Goal: Task Accomplishment & Management: Use online tool/utility

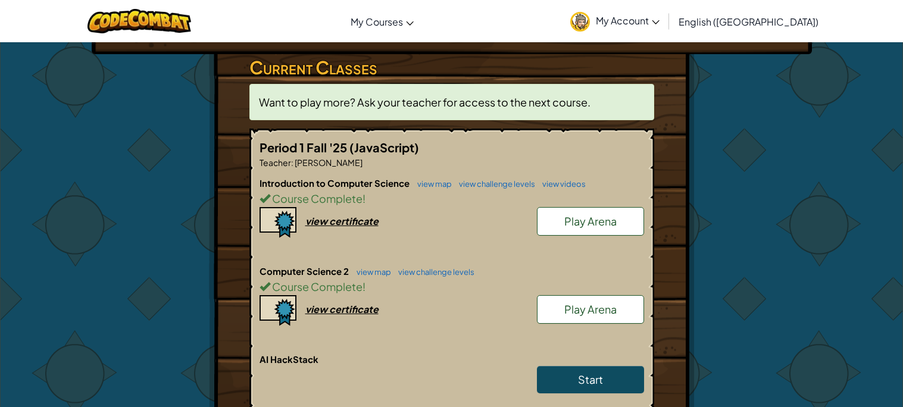
scroll to position [219, 0]
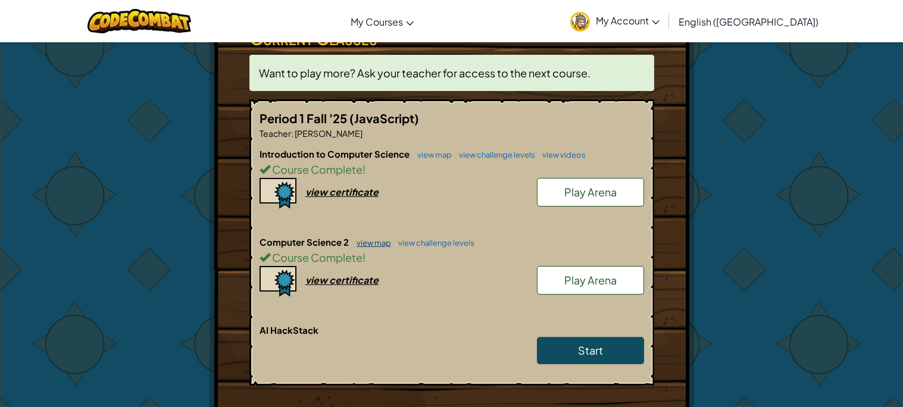
click at [377, 239] on link "view map" at bounding box center [371, 243] width 40 height 10
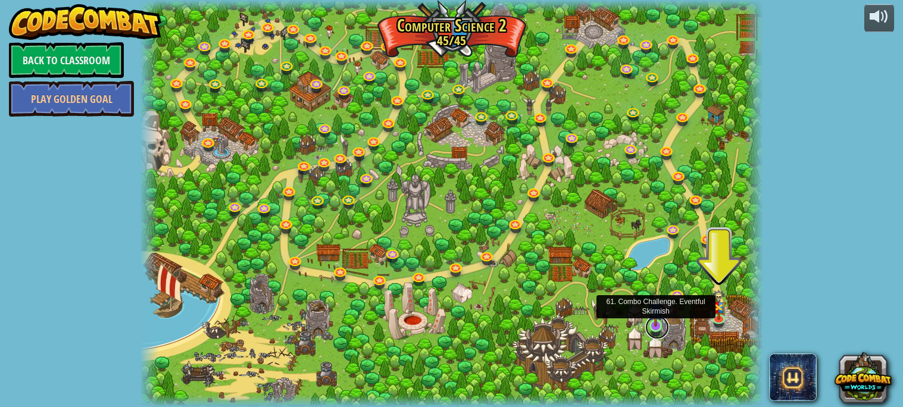
click at [657, 335] on link at bounding box center [657, 328] width 24 height 24
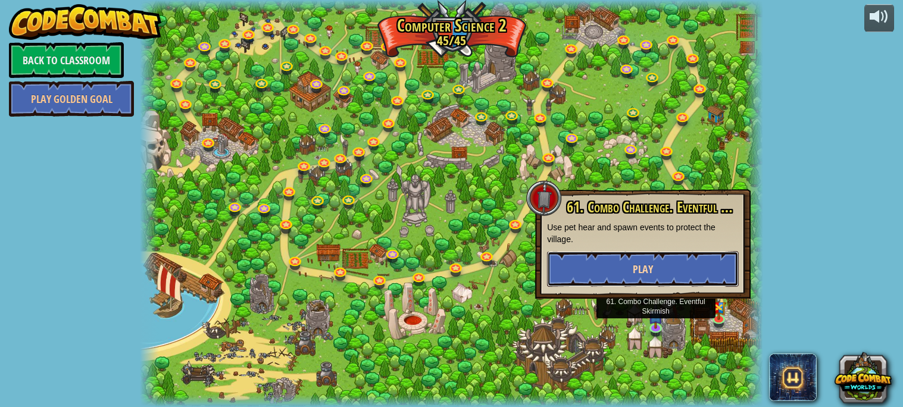
click at [668, 259] on button "Play" at bounding box center [643, 269] width 192 height 36
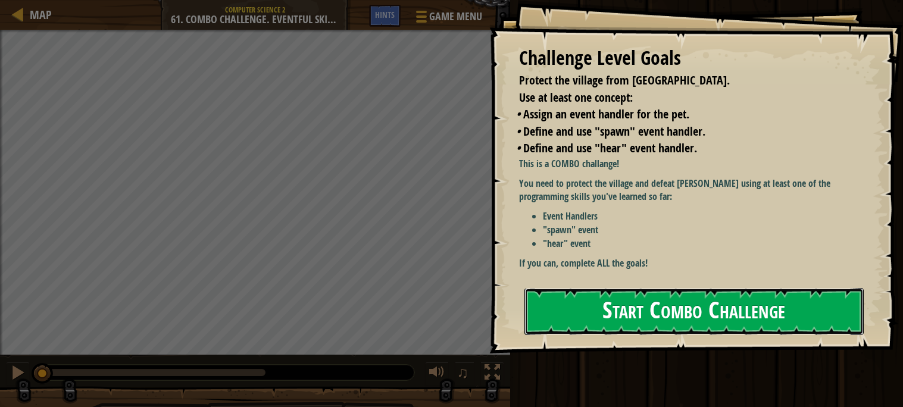
click at [623, 310] on button "Start Combo Challenge" at bounding box center [694, 311] width 339 height 47
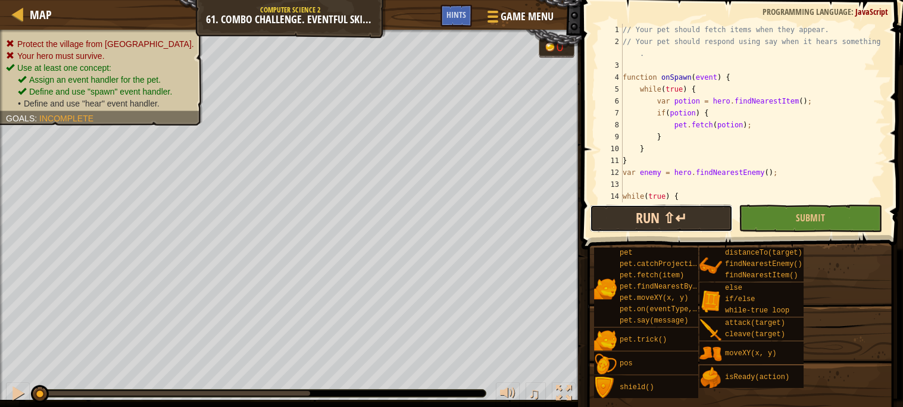
click at [638, 216] on button "Run ⇧↵" at bounding box center [661, 218] width 143 height 27
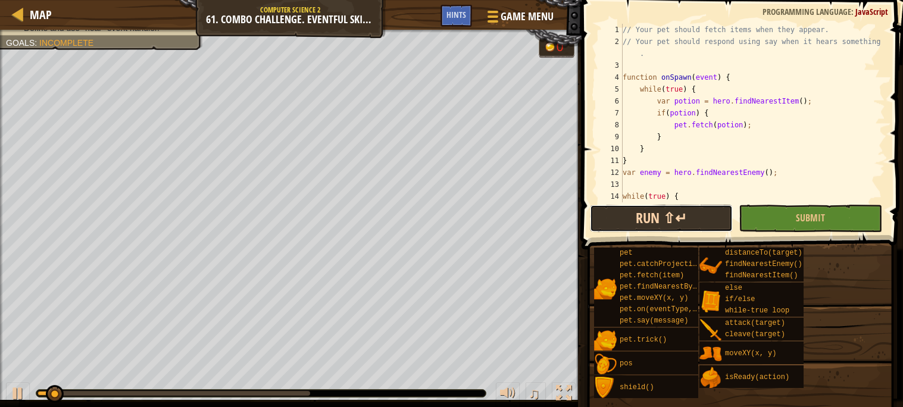
click at [653, 223] on button "Run ⇧↵" at bounding box center [661, 218] width 143 height 27
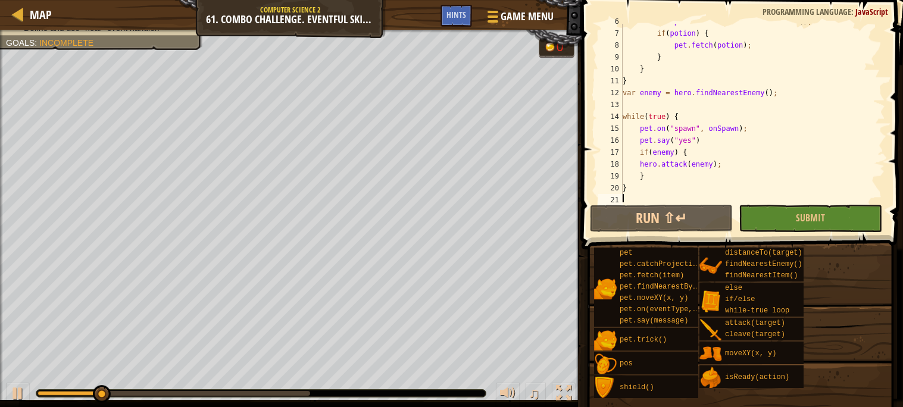
scroll to position [80, 0]
click at [673, 154] on div "var potion = hero . findNearestItem ( ) ; if ( potion ) { pet . fetch ( potion …" at bounding box center [752, 116] width 265 height 202
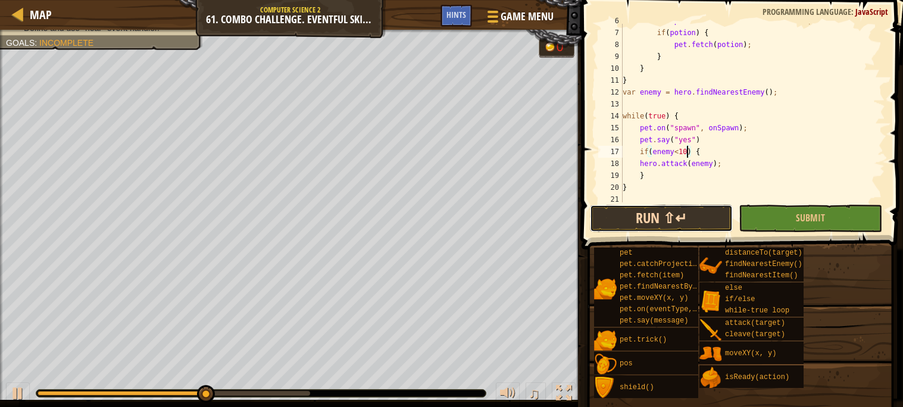
click at [699, 227] on button "Run ⇧↵" at bounding box center [661, 218] width 143 height 27
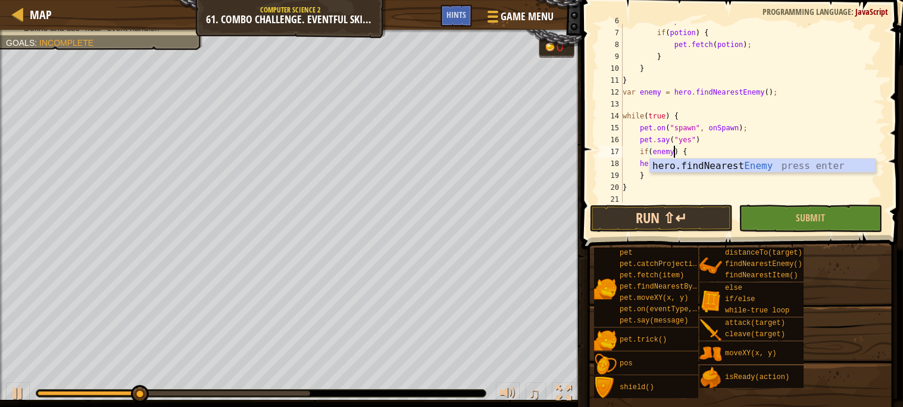
scroll to position [4, 4]
click at [649, 207] on button "Run ⇧↵" at bounding box center [661, 218] width 143 height 27
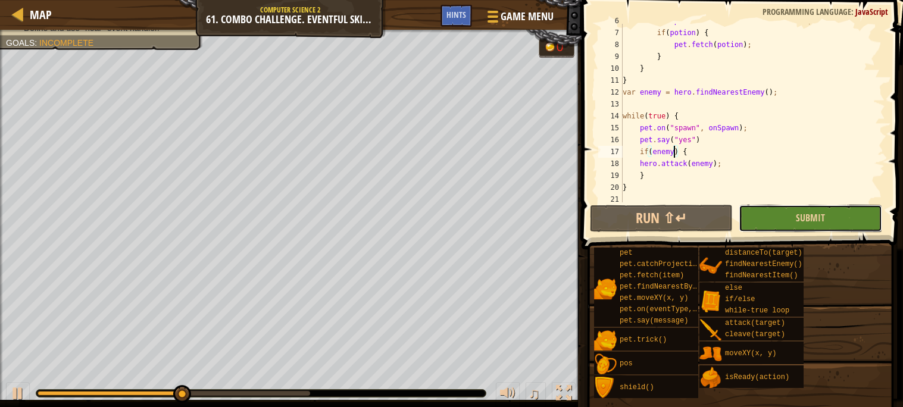
click at [773, 223] on button "Submit" at bounding box center [810, 218] width 143 height 27
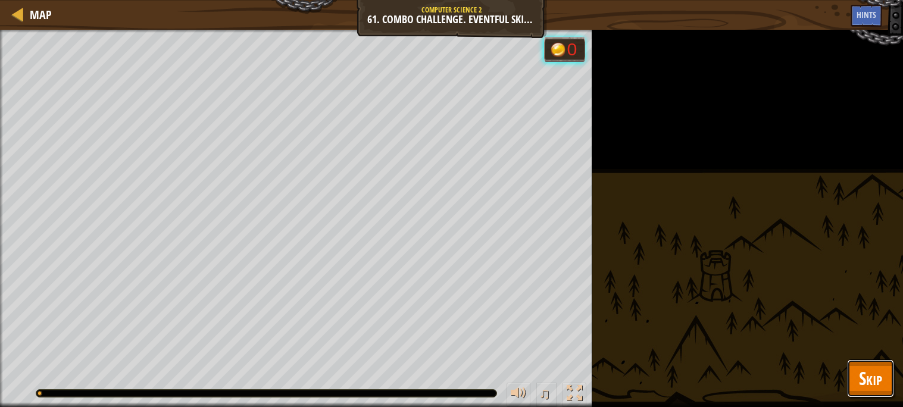
click at [882, 379] on button "Skip" at bounding box center [870, 379] width 47 height 38
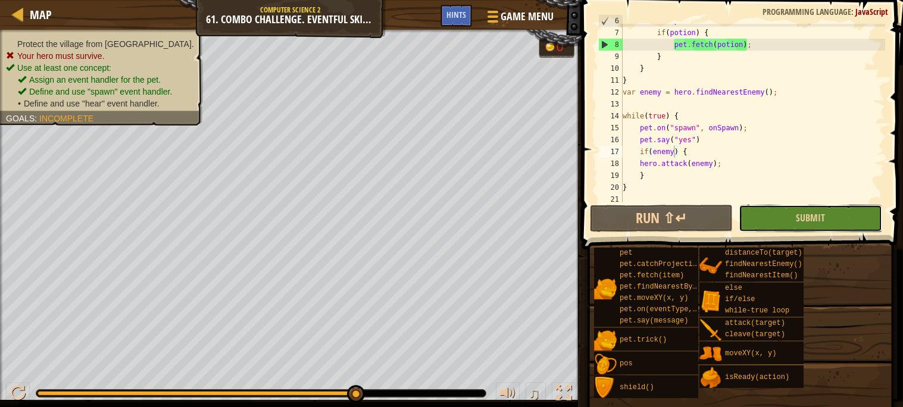
click at [800, 227] on button "Submit" at bounding box center [810, 218] width 143 height 27
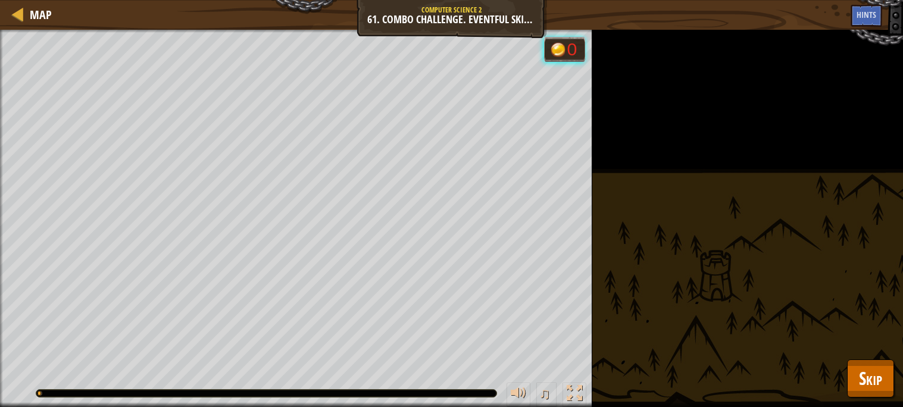
click at [848, 358] on div "Protect the village from [GEOGRAPHIC_DATA]. Your hero must survive. Use at leas…" at bounding box center [451, 218] width 903 height 377
click at [880, 379] on span "Skip" at bounding box center [870, 378] width 23 height 24
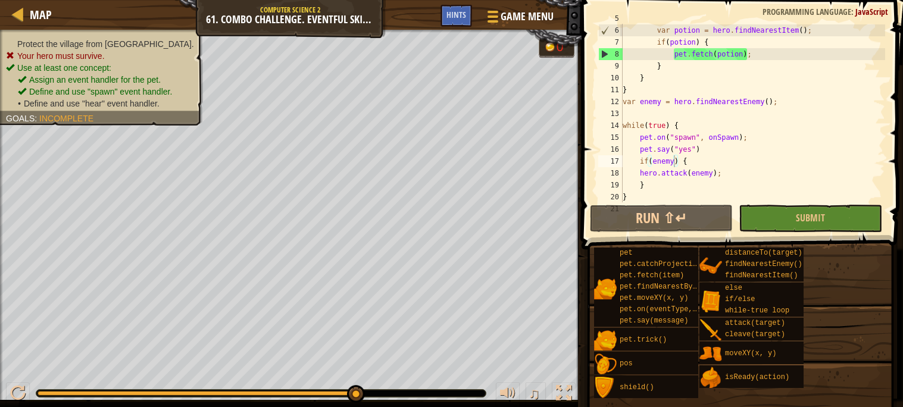
scroll to position [0, 0]
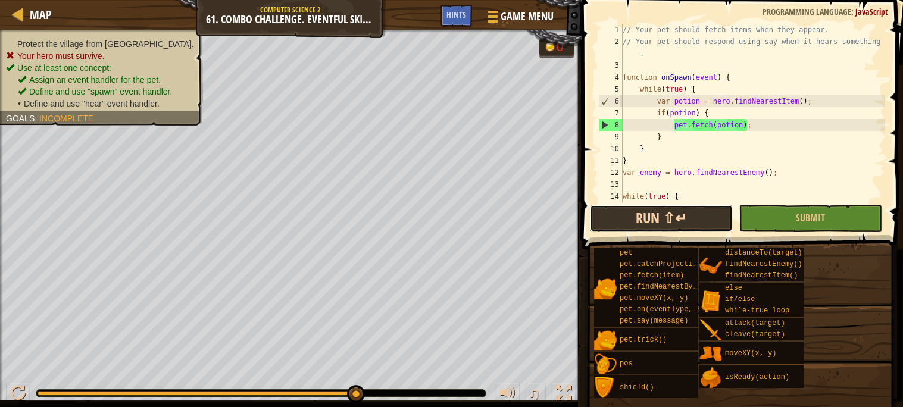
click at [695, 207] on button "Run ⇧↵" at bounding box center [661, 218] width 143 height 27
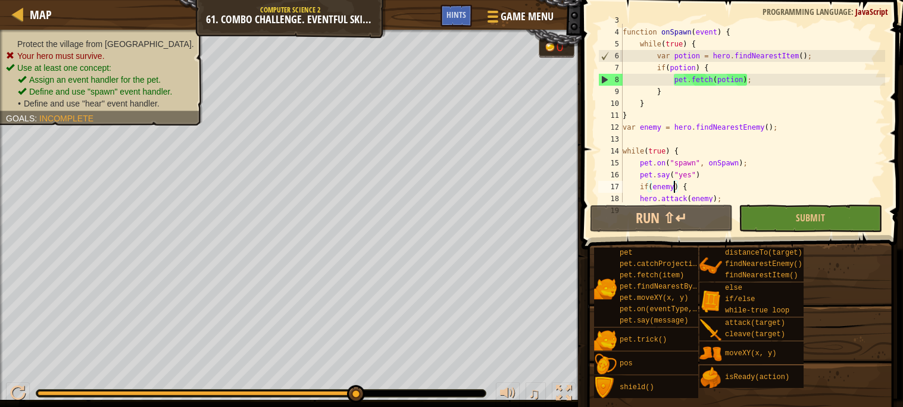
scroll to position [83, 0]
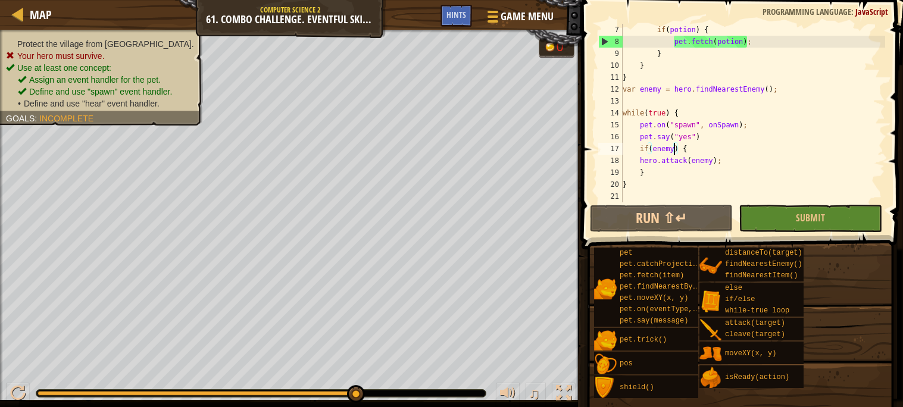
click at [711, 138] on div "if ( potion ) { pet . fetch ( potion ) ; } } } var enemy = hero . findNearestEn…" at bounding box center [752, 125] width 265 height 202
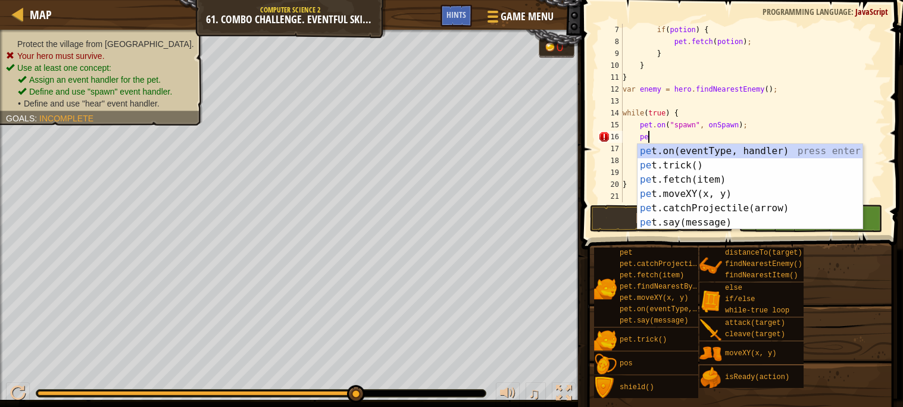
type textarea "p"
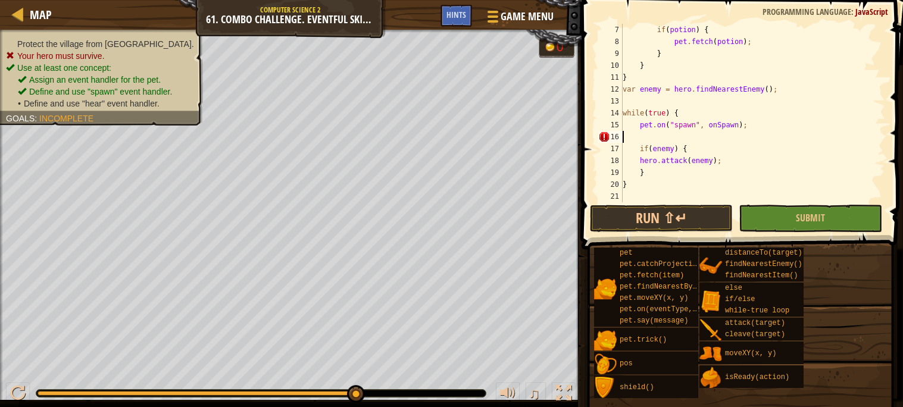
scroll to position [71, 0]
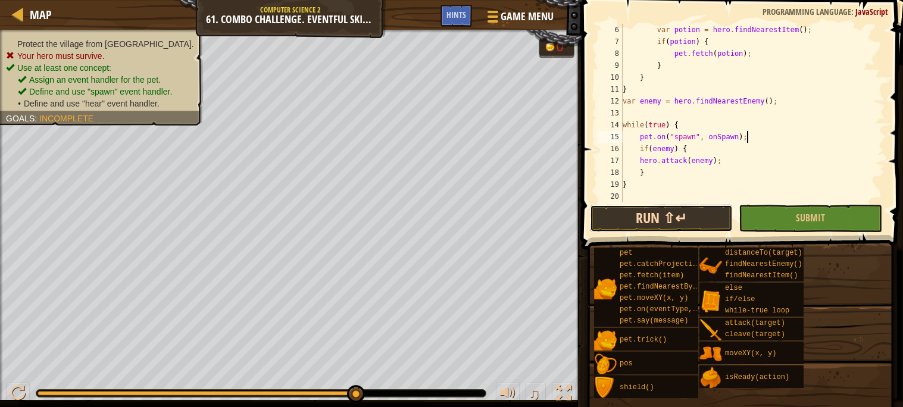
click at [717, 211] on button "Run ⇧↵" at bounding box center [661, 218] width 143 height 27
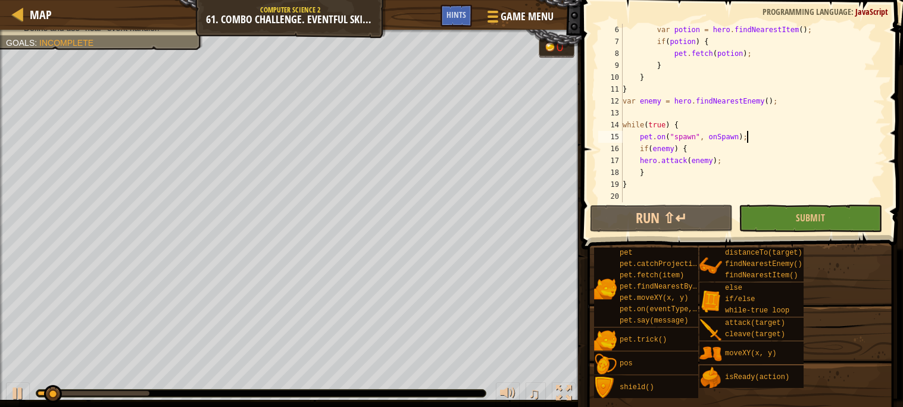
click at [695, 121] on div "var potion = hero . findNearestItem ( ) ; if ( potion ) { pet . fetch ( potion …" at bounding box center [752, 125] width 265 height 202
type textarea "while(true) {"
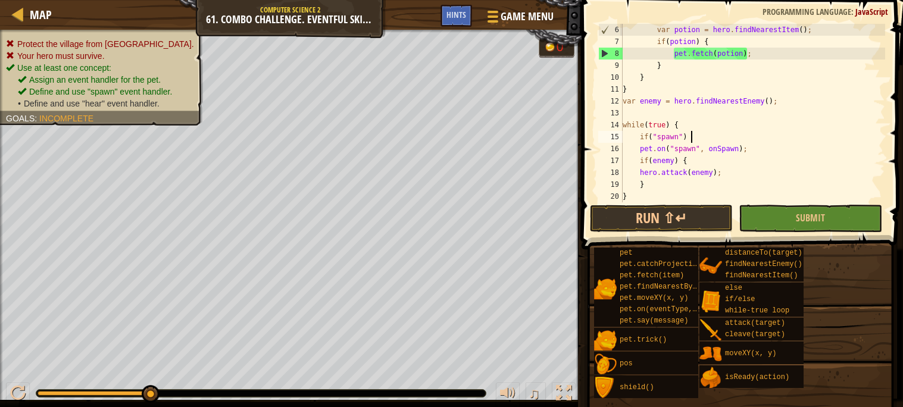
scroll to position [5, 5]
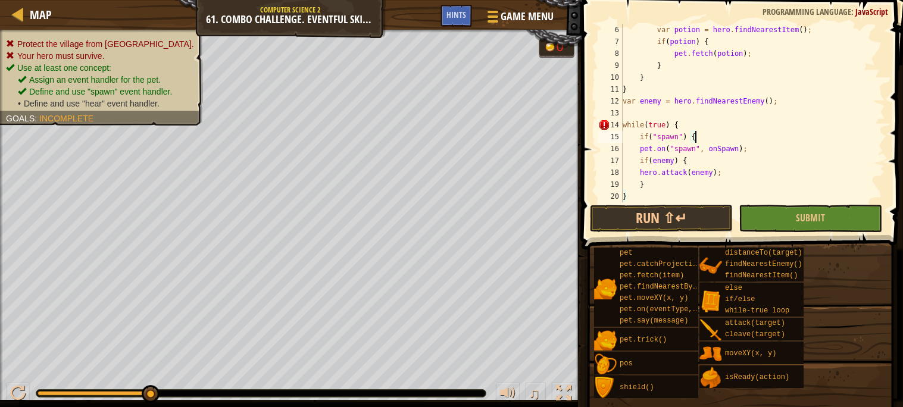
click at [781, 148] on div "var potion = hero . findNearestItem ( ) ; if ( potion ) { pet . fetch ( potion …" at bounding box center [752, 125] width 265 height 202
type textarea "pet.on("spawn", onSpawn);"
type textarea "}"
click at [640, 207] on button "Run ⇧↵" at bounding box center [661, 218] width 143 height 27
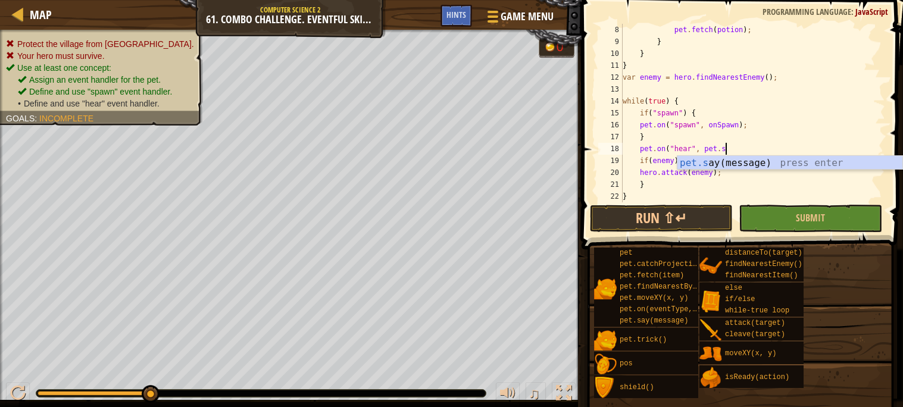
scroll to position [5, 8]
click at [744, 164] on div "[DOMAIN_NAME] y(message) press enter" at bounding box center [790, 177] width 225 height 43
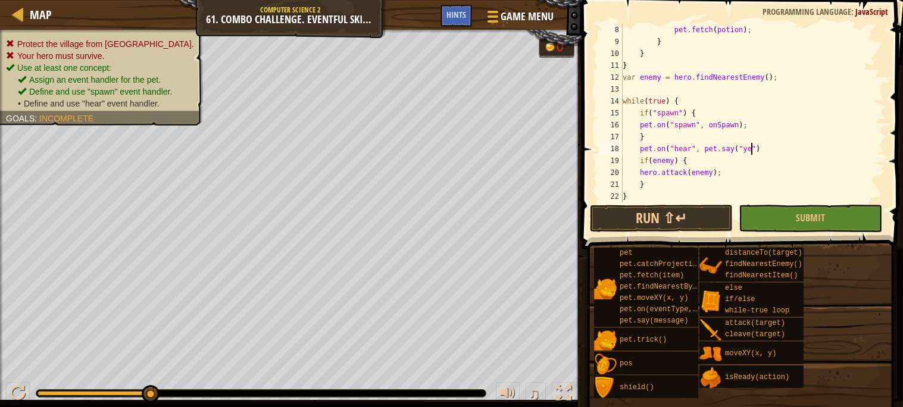
scroll to position [5, 11]
click at [790, 152] on div "pet . fetch ( potion ) ; } } } var enemy = hero . findNearestEnemy ( ) ; while …" at bounding box center [752, 125] width 265 height 202
click at [647, 218] on button "Run ⇧↵" at bounding box center [661, 218] width 143 height 27
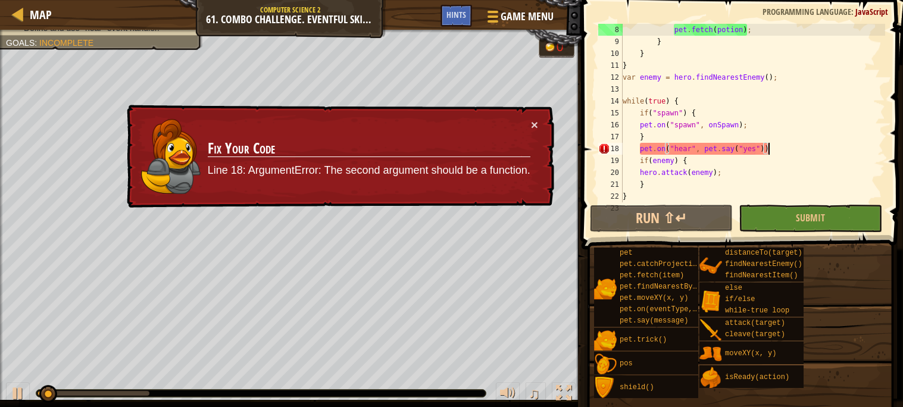
click at [672, 143] on div "pet . fetch ( potion ) ; } } } var enemy = hero . findNearestEnemy ( ) ; while …" at bounding box center [752, 125] width 265 height 202
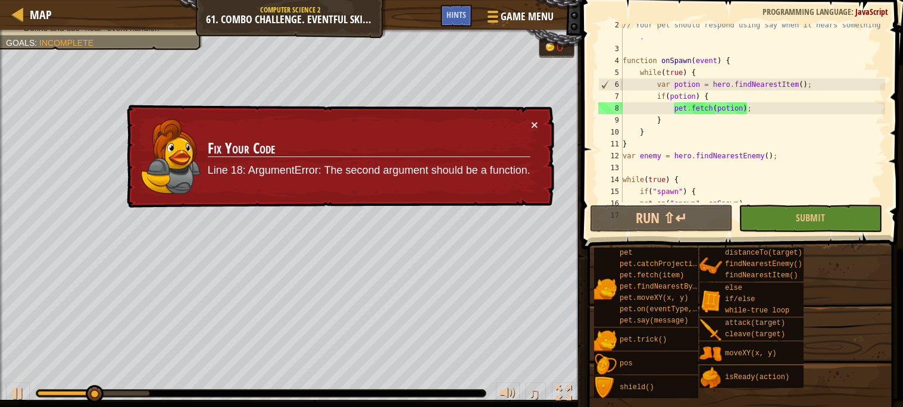
scroll to position [19, 0]
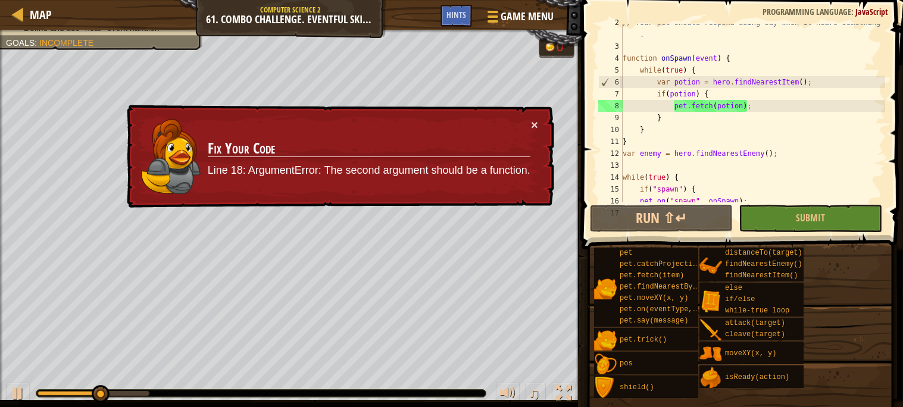
click at [700, 141] on div "// Your pet should respond using say when it hears something . function onSpawn…" at bounding box center [752, 124] width 265 height 214
type textarea "}"
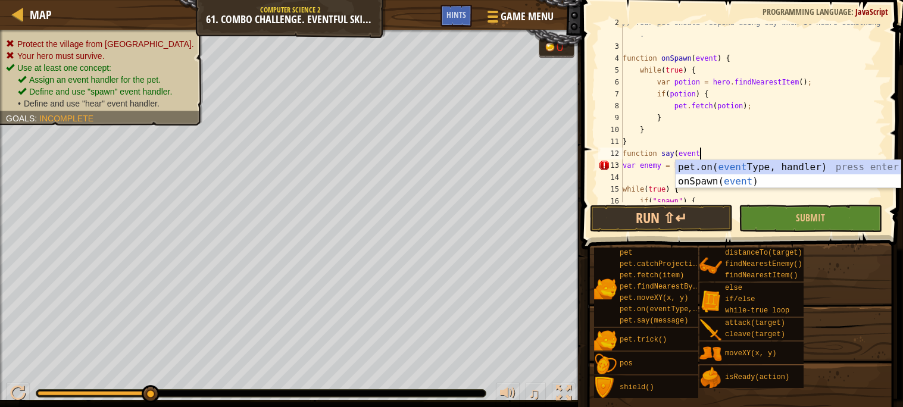
scroll to position [5, 5]
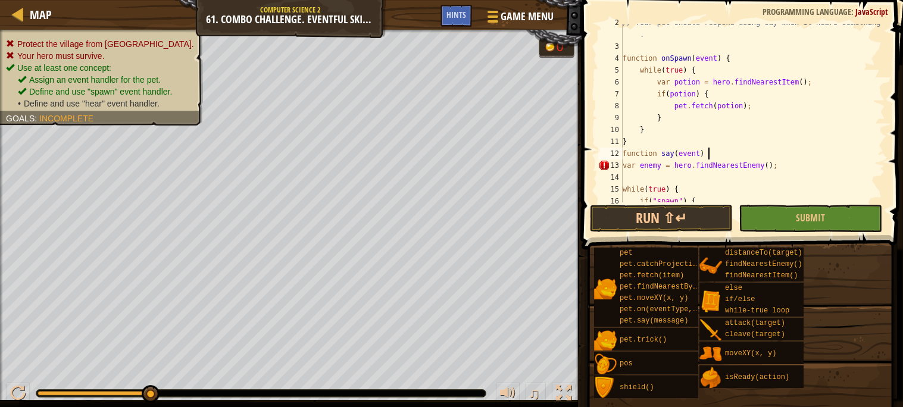
type textarea "function say(event) {"
type textarea "}"
click at [689, 167] on div "// Your pet should respond using say when it hears something . function onSpawn…" at bounding box center [752, 124] width 265 height 214
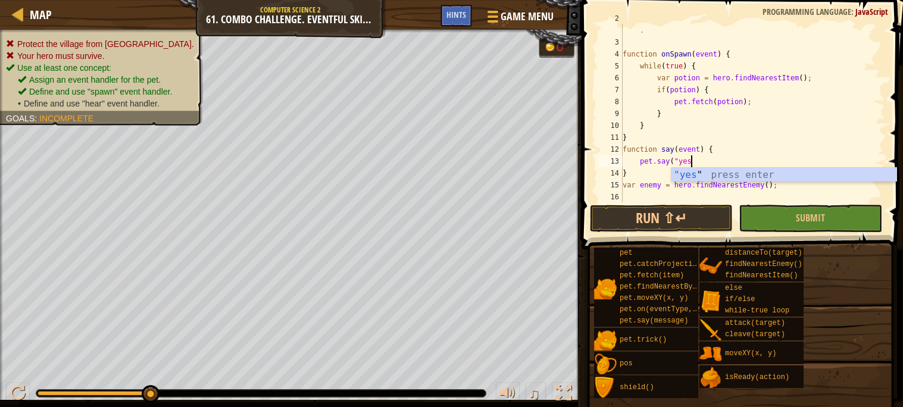
scroll to position [5, 5]
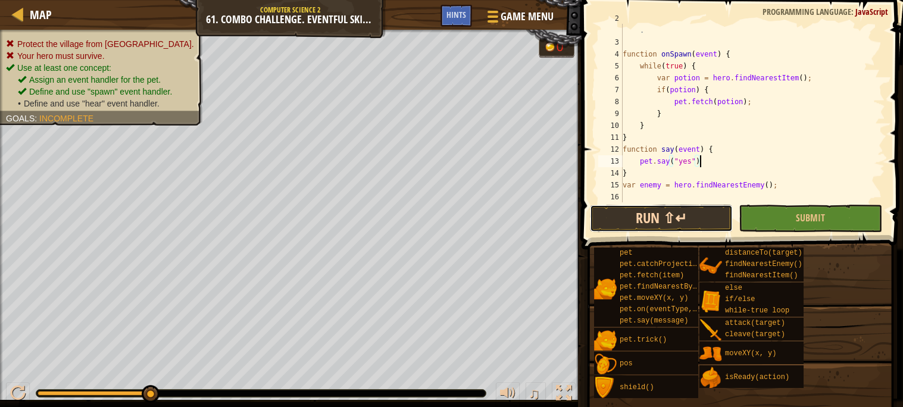
click at [672, 211] on button "Run ⇧↵" at bounding box center [661, 218] width 143 height 27
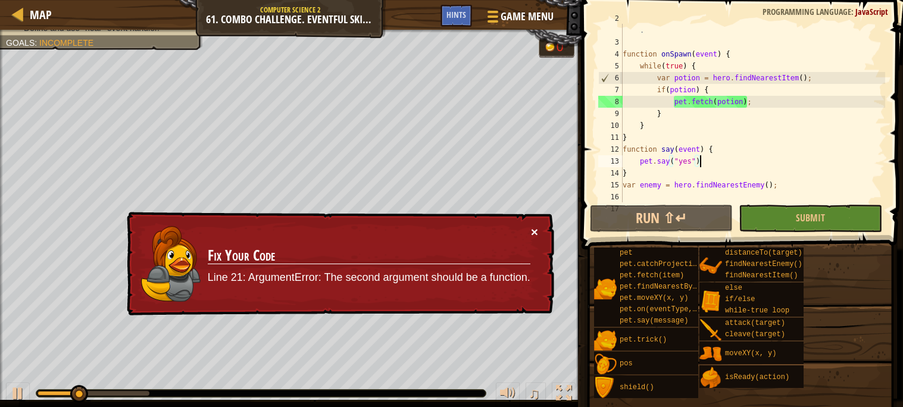
click at [537, 230] on button "×" at bounding box center [534, 232] width 7 height 13
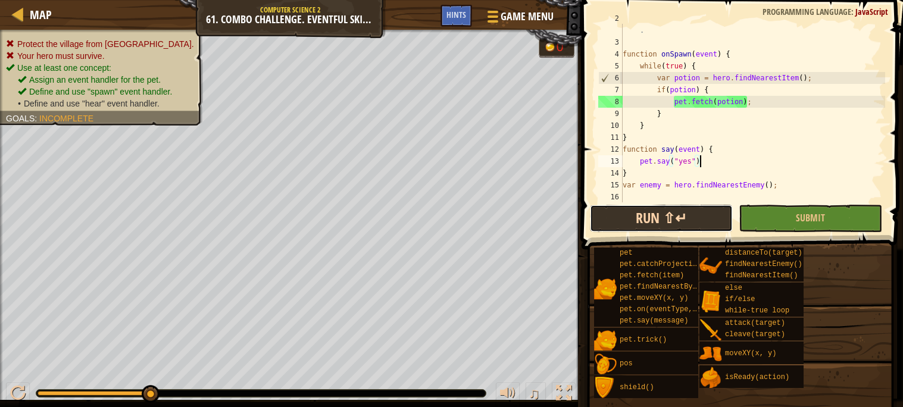
click at [700, 223] on button "Run ⇧↵" at bounding box center [661, 218] width 143 height 27
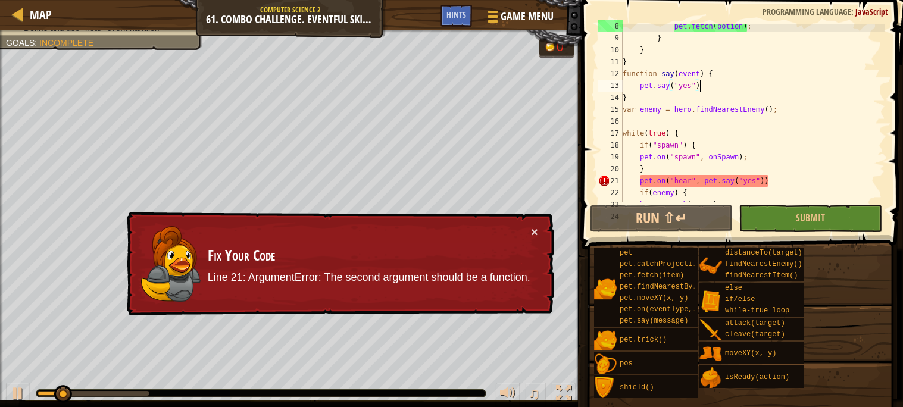
scroll to position [110, 0]
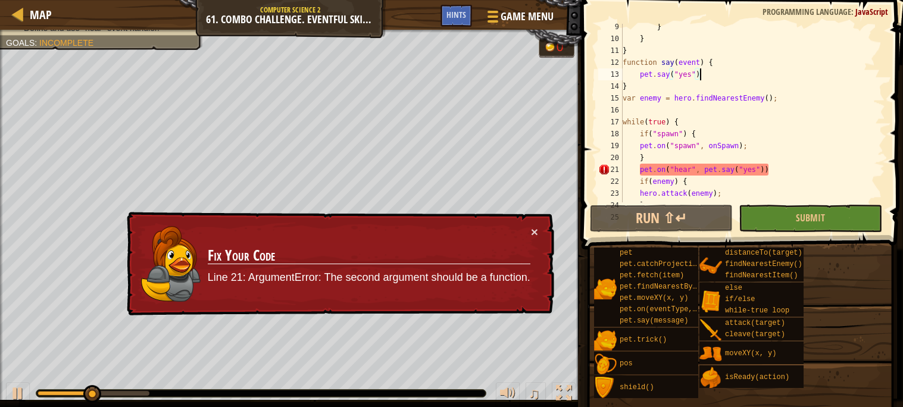
click at [760, 176] on div "} } } function say ( event ) { pet . say ( "yes" ) } var enemy = hero . findNea…" at bounding box center [752, 122] width 265 height 202
click at [762, 174] on div "} } } function say ( event ) { pet . say ( "yes" ) } var enemy = hero . findNea…" at bounding box center [752, 122] width 265 height 202
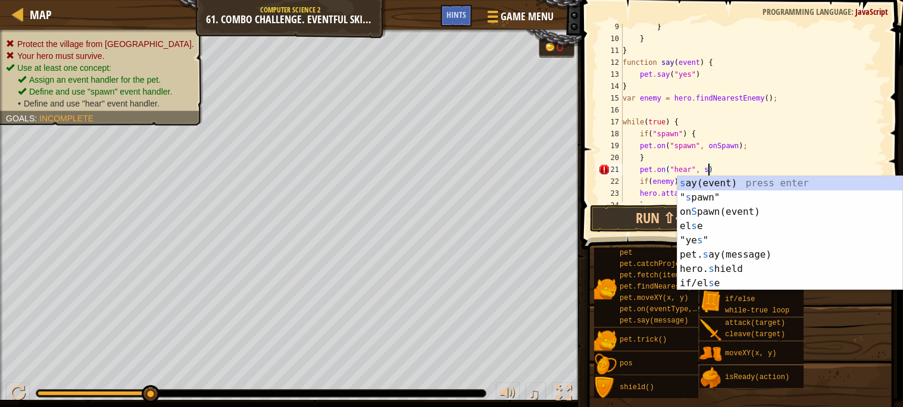
scroll to position [5, 7]
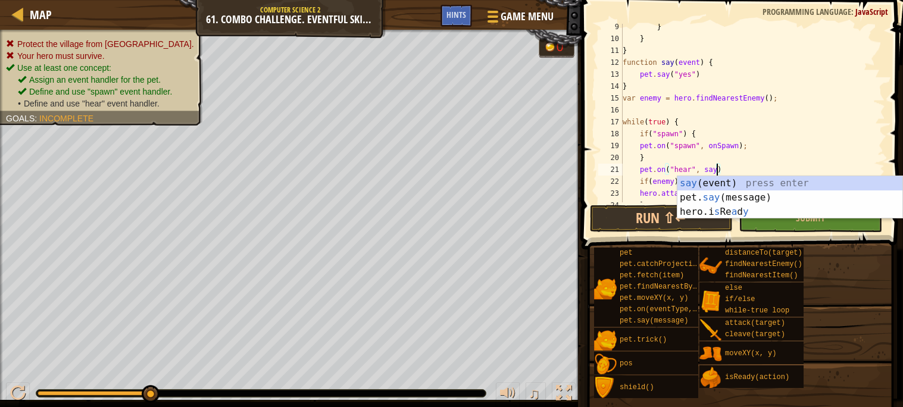
click at [733, 126] on div "} } } function say ( event ) { pet . say ( "yes" ) } var enemy = hero . findNea…" at bounding box center [752, 122] width 265 height 202
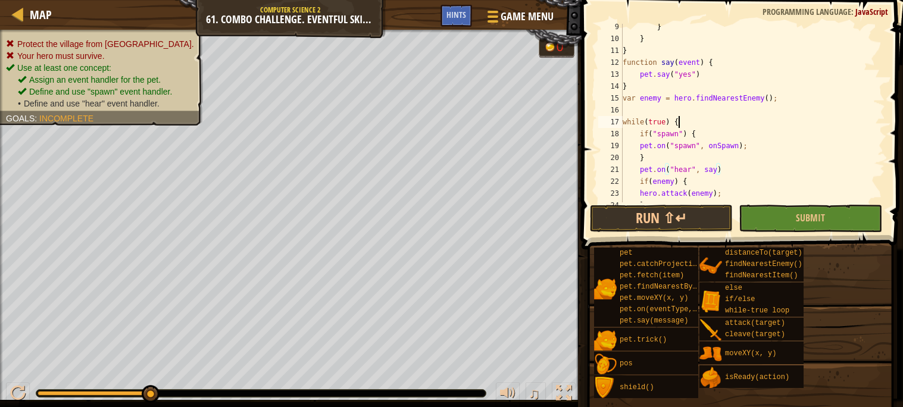
scroll to position [5, 4]
click at [706, 210] on button "Run ⇧↵" at bounding box center [661, 218] width 143 height 27
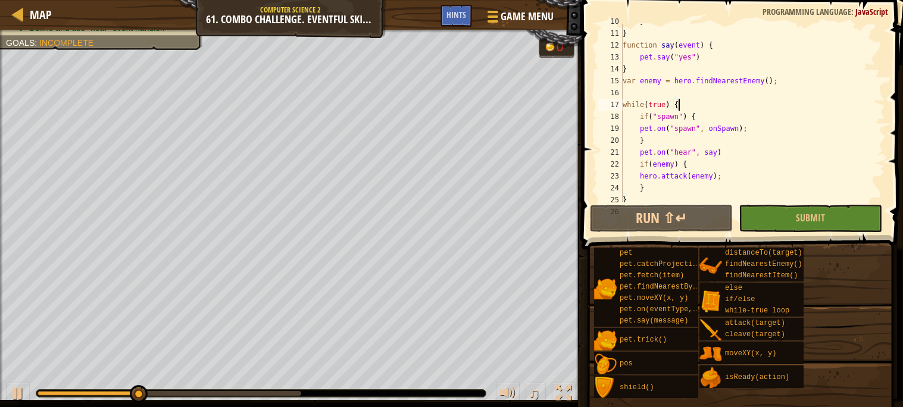
scroll to position [142, 0]
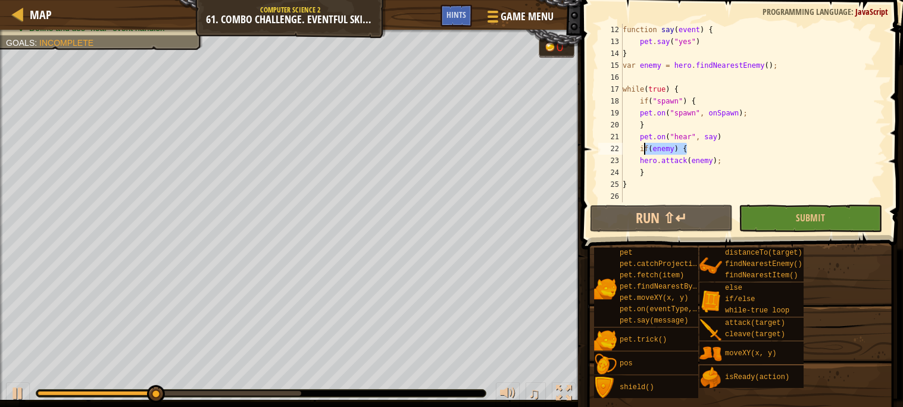
drag, startPoint x: 718, startPoint y: 152, endPoint x: 641, endPoint y: 151, distance: 76.8
click at [641, 151] on div "function say ( event ) { pet . say ( "yes" ) } var enemy = hero . findNearestEn…" at bounding box center [752, 125] width 265 height 202
click at [646, 155] on div "function say ( event ) { pet . say ( "yes" ) } var enemy = hero . findNearestEn…" at bounding box center [752, 125] width 265 height 202
click at [660, 171] on div "function say ( event ) { pet . say ( "yes" ) } var enemy = hero . findNearestEn…" at bounding box center [752, 125] width 265 height 202
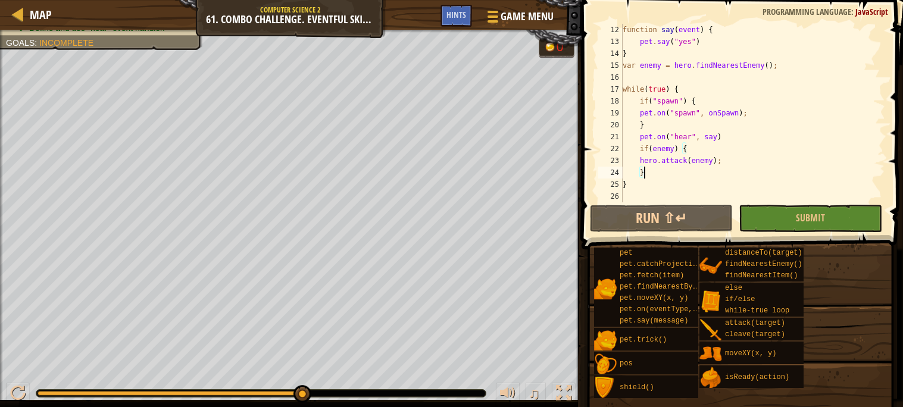
click at [674, 164] on div "function say ( event ) { pet . say ( "yes" ) } var enemy = hero . findNearestEn…" at bounding box center [752, 125] width 265 height 202
drag, startPoint x: 729, startPoint y: 159, endPoint x: 642, endPoint y: 164, distance: 87.1
click at [642, 164] on div "function say ( event ) { pet . say ( "yes" ) } var enemy = hero . findNearestEn…" at bounding box center [752, 125] width 265 height 202
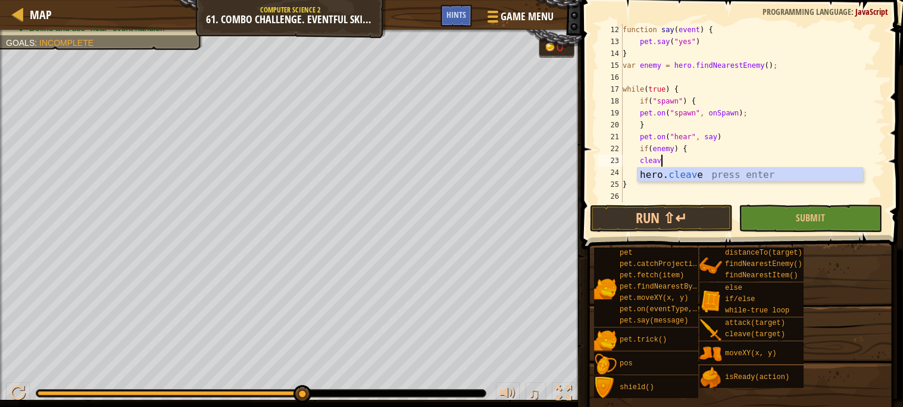
scroll to position [5, 2]
click at [638, 172] on div "hero. cleave press enter" at bounding box center [750, 189] width 225 height 43
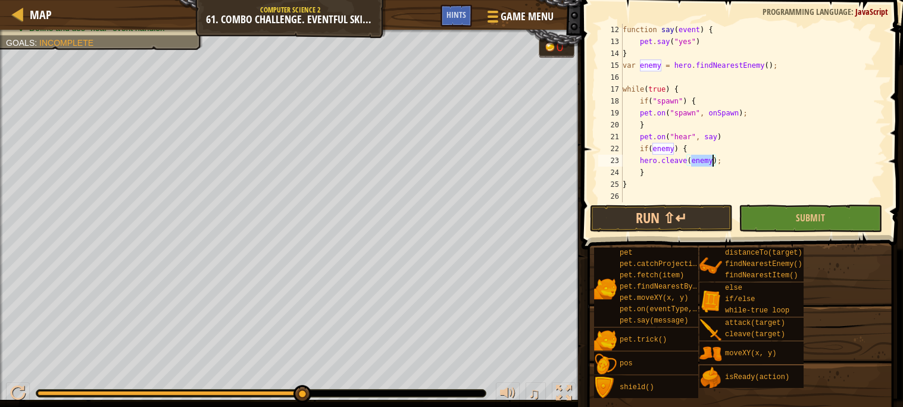
click at [631, 176] on div "function say ( event ) { pet . say ( "yes" ) } var enemy = hero . findNearestEn…" at bounding box center [752, 125] width 265 height 202
click at [633, 221] on button "Run ⇧↵" at bounding box center [661, 218] width 143 height 27
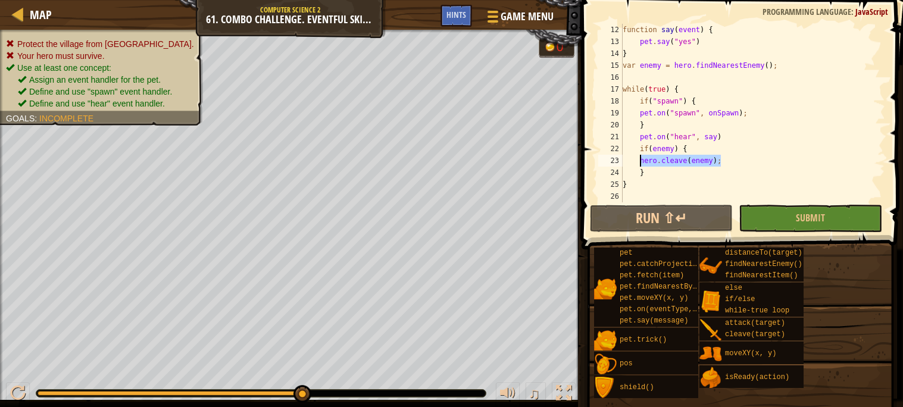
drag, startPoint x: 725, startPoint y: 161, endPoint x: 640, endPoint y: 164, distance: 84.6
click at [640, 164] on div "function say ( event ) { pet . say ( "yes" ) } var enemy = hero . findNearestEn…" at bounding box center [752, 125] width 265 height 202
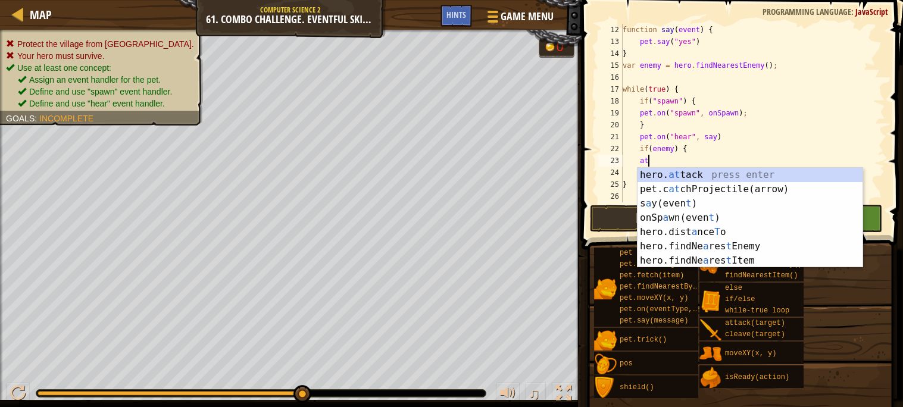
scroll to position [5, 2]
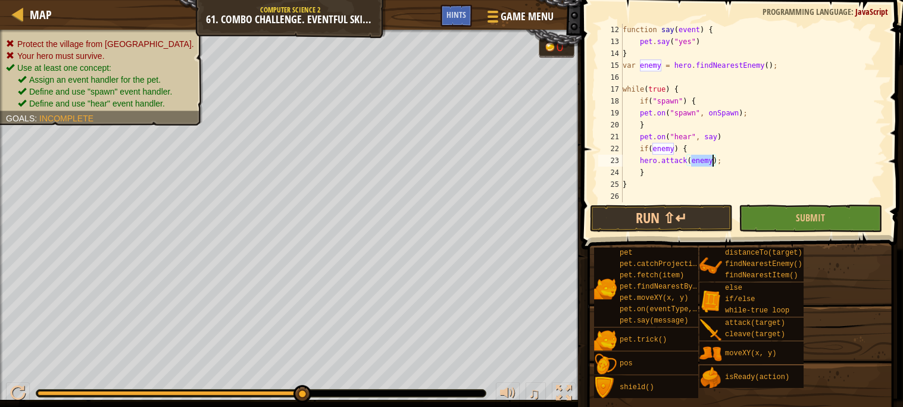
click at [801, 151] on div "function say ( event ) { pet . say ( "yes" ) } var enemy = hero . findNearestEn…" at bounding box center [752, 125] width 265 height 202
click at [467, 27] on div "Game Menu Done Hints" at bounding box center [501, 19] width 120 height 28
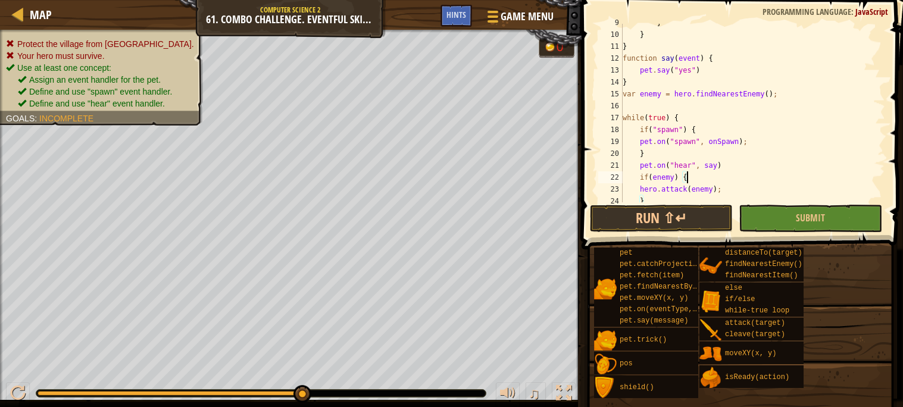
scroll to position [112, 0]
click at [761, 219] on button "Submit" at bounding box center [810, 218] width 143 height 27
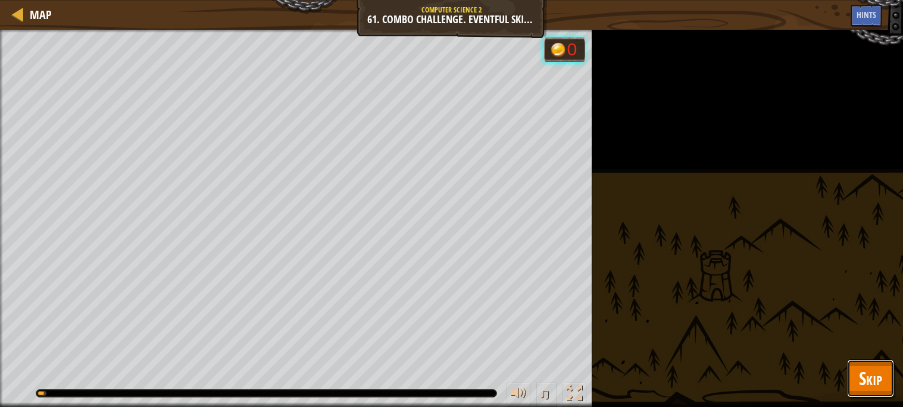
click at [859, 369] on span "Skip" at bounding box center [870, 378] width 23 height 24
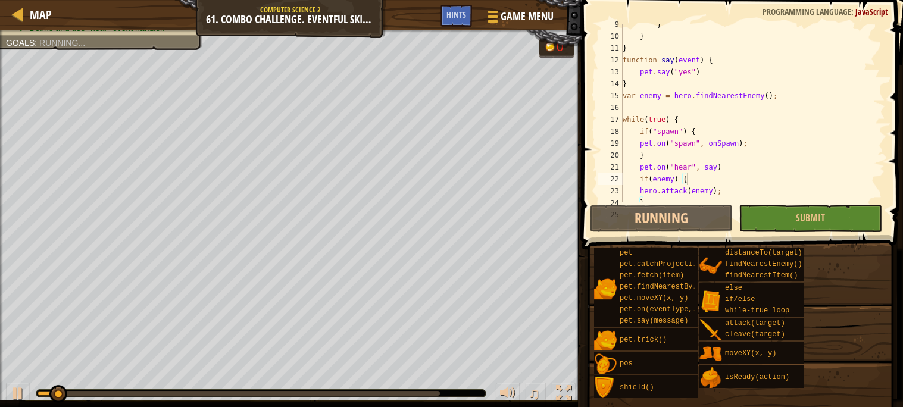
click at [777, 177] on div "} } } function say ( event ) { pet . say ( "yes" ) } var enemy = hero . findNea…" at bounding box center [752, 119] width 265 height 202
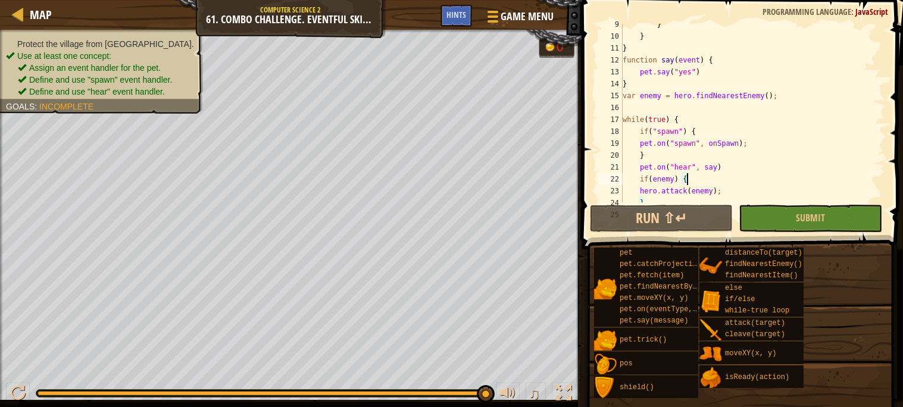
scroll to position [0, 0]
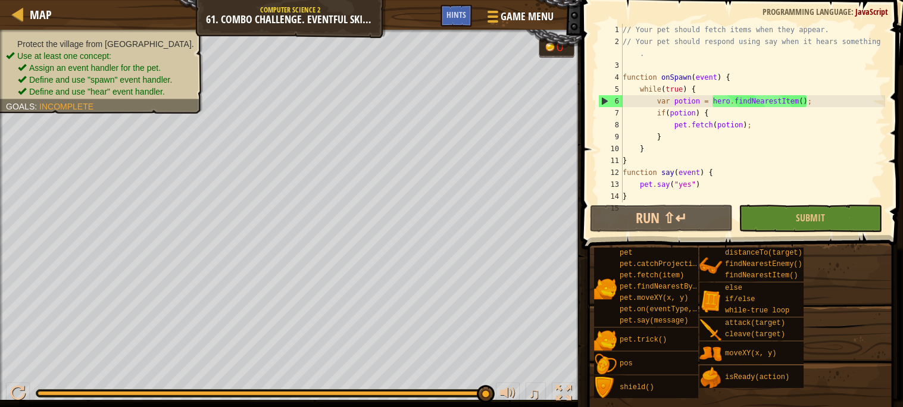
click at [773, 136] on div "// Your pet should fetch items when they appear. // Your pet should respond usi…" at bounding box center [752, 125] width 265 height 202
click at [770, 121] on div "// Your pet should fetch items when they appear. // Your pet should respond usi…" at bounding box center [752, 125] width 265 height 202
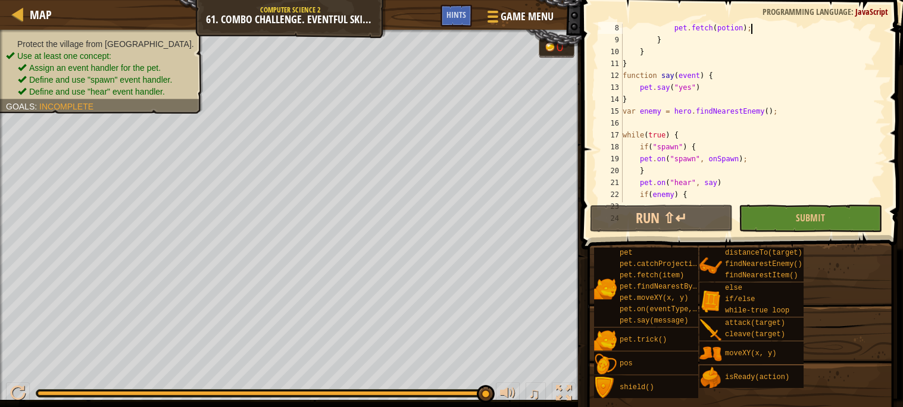
scroll to position [96, 0]
click at [761, 229] on button "Submit" at bounding box center [810, 218] width 143 height 27
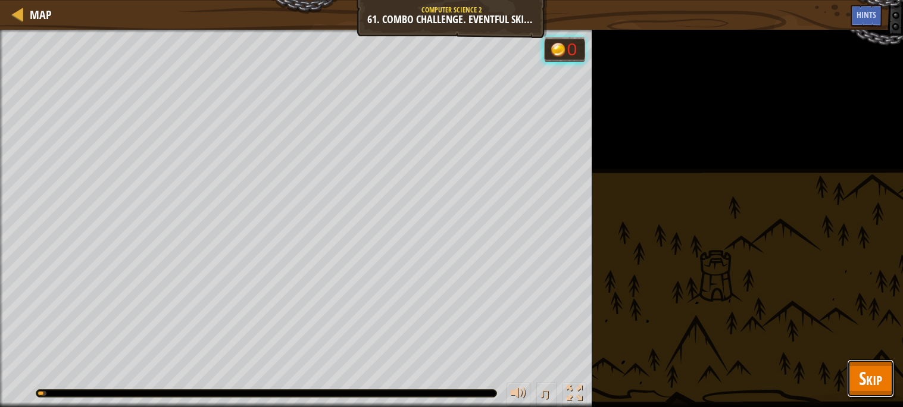
click at [862, 362] on button "Skip" at bounding box center [870, 379] width 47 height 38
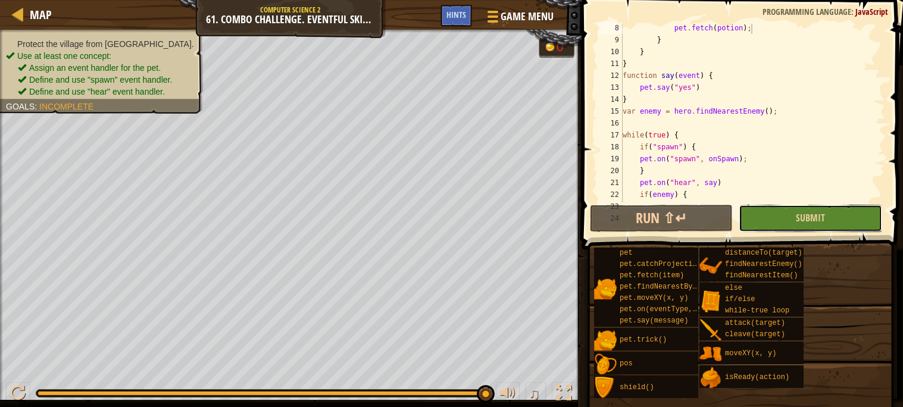
click at [827, 219] on button "Submit" at bounding box center [810, 218] width 143 height 27
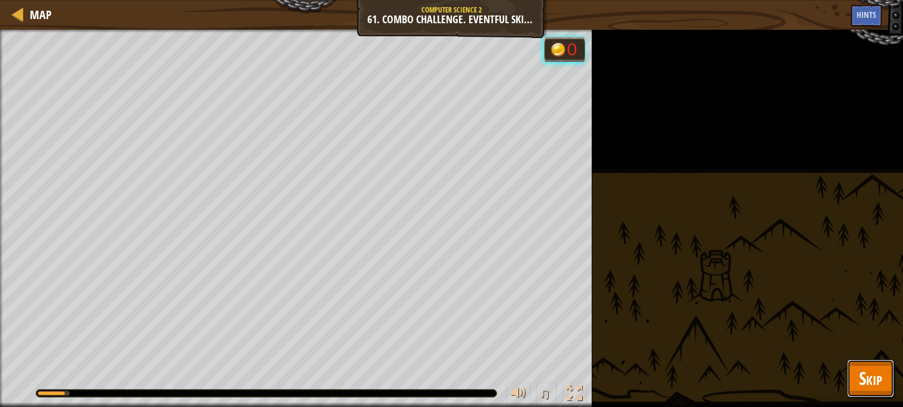
click at [869, 370] on span "Skip" at bounding box center [870, 378] width 23 height 24
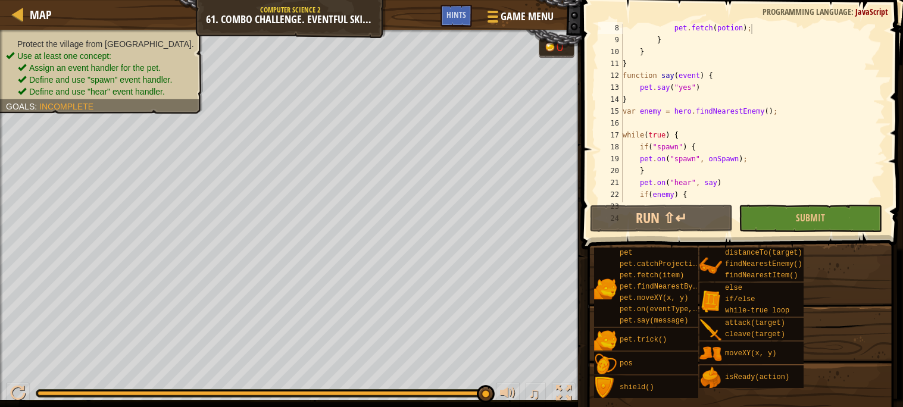
click at [821, 111] on div "pet . fetch ( potion ) ; } } } function say ( event ) { pet . say ( "yes" ) } v…" at bounding box center [752, 123] width 265 height 202
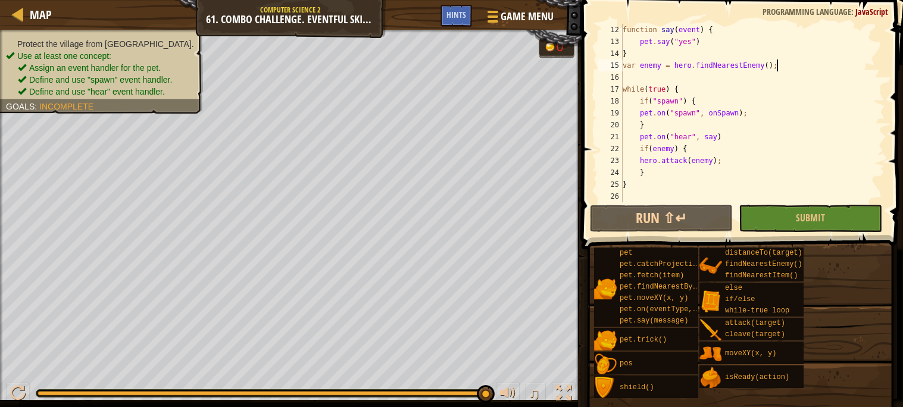
scroll to position [141, 0]
click at [728, 162] on div "} function say ( event ) { pet . say ( "yes" ) } var enemy = hero . findNearest…" at bounding box center [752, 115] width 265 height 202
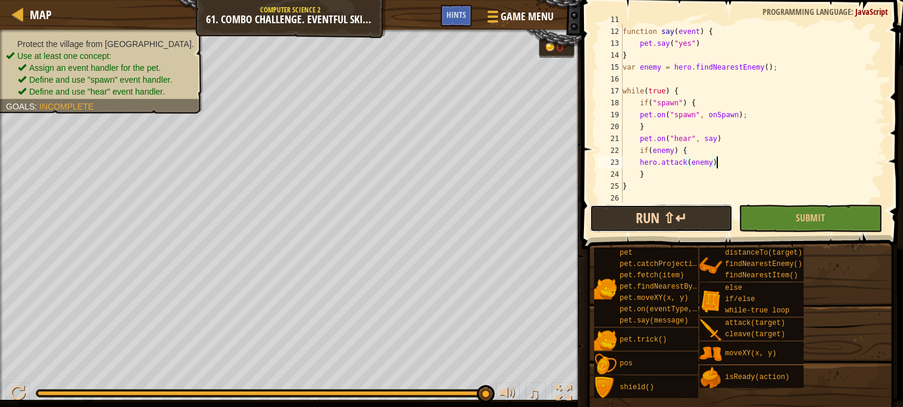
click at [651, 222] on button "Run ⇧↵" at bounding box center [661, 218] width 143 height 27
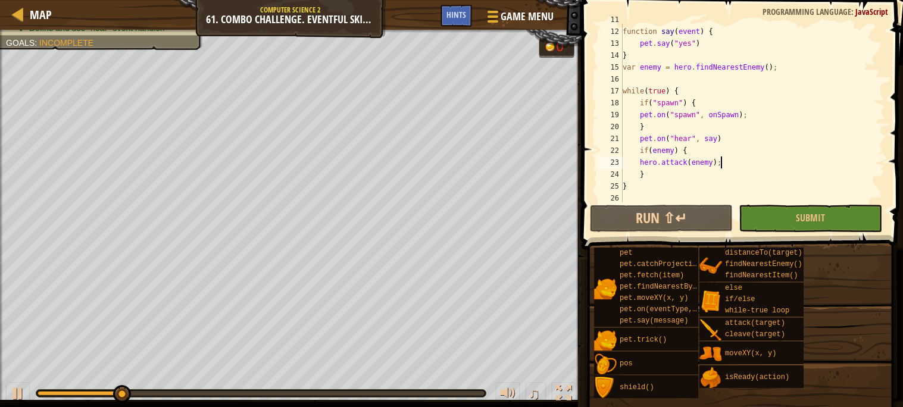
scroll to position [142, 0]
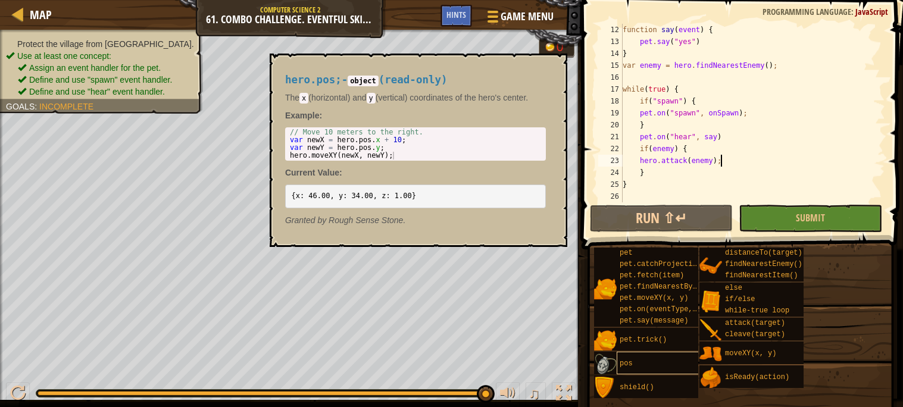
click at [619, 367] on div "pos" at bounding box center [662, 363] width 90 height 23
click at [721, 170] on div "function say ( event ) { pet . say ( "yes" ) } var enemy = hero . findNearestEn…" at bounding box center [752, 125] width 265 height 202
click at [725, 146] on div "function say ( event ) { pet . say ( "yes" ) } var enemy = hero . findNearestEn…" at bounding box center [752, 125] width 265 height 202
click at [725, 176] on div "function say ( event ) { pet . say ( "yes" ) } var enemy = hero . findNearestEn…" at bounding box center [752, 125] width 265 height 202
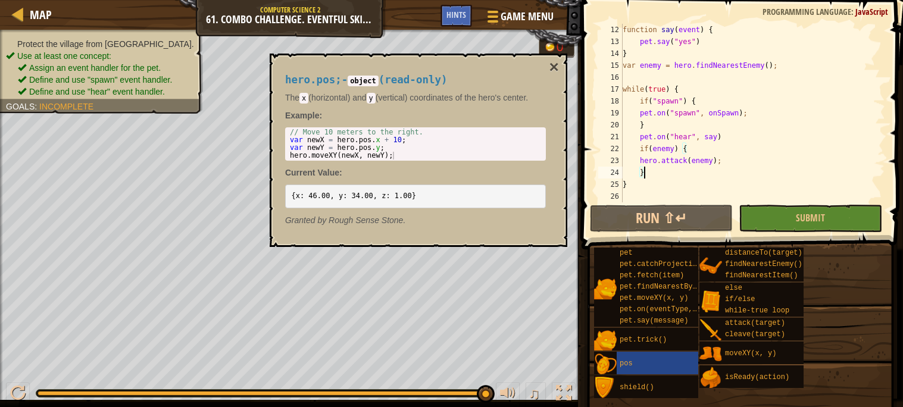
click at [725, 173] on div "function say ( event ) { pet . say ( "yes" ) } var enemy = hero . findNearestEn…" at bounding box center [752, 125] width 265 height 202
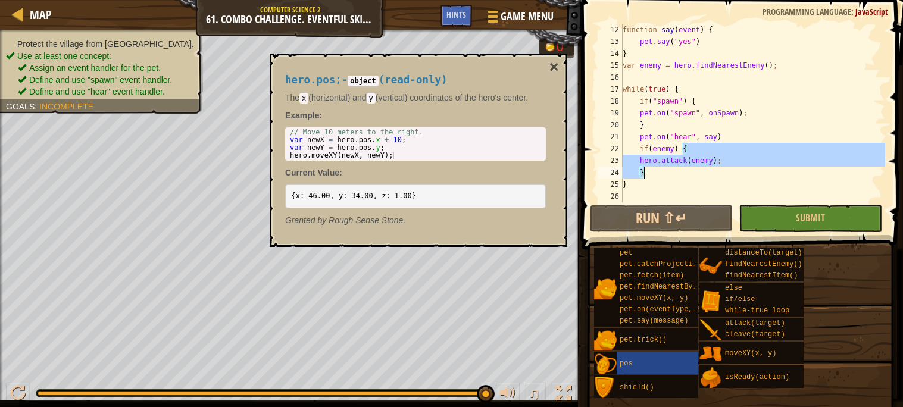
click at [726, 169] on div "function say ( event ) { pet . say ( "yes" ) } var enemy = hero . findNearestEn…" at bounding box center [752, 113] width 265 height 179
drag, startPoint x: 725, startPoint y: 169, endPoint x: 619, endPoint y: 146, distance: 108.4
click at [619, 146] on div "} 12 13 14 15 16 17 18 19 20 21 22 23 24 25 26 function say ( event ) { pet . s…" at bounding box center [740, 113] width 289 height 179
type textarea "if(enemy) { hero.attack(enemy);"
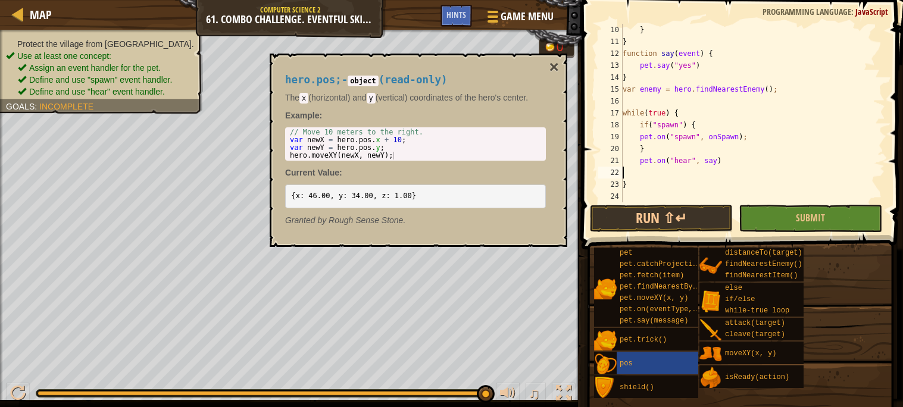
click at [683, 114] on div "} } function say ( event ) { pet . say ( "yes" ) } var enemy = hero . findNeare…" at bounding box center [752, 125] width 265 height 202
type textarea "while(true) {"
paste textarea "}"
type textarea "}"
click at [662, 203] on span at bounding box center [743, 107] width 331 height 285
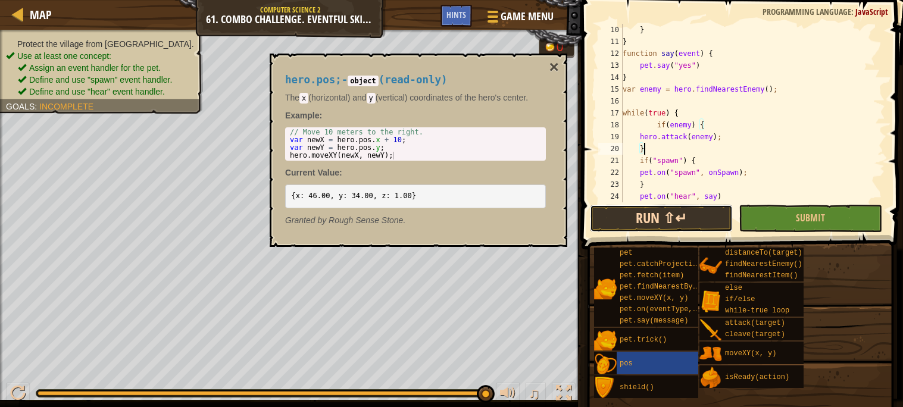
click at [666, 217] on button "Run ⇧↵" at bounding box center [661, 218] width 143 height 27
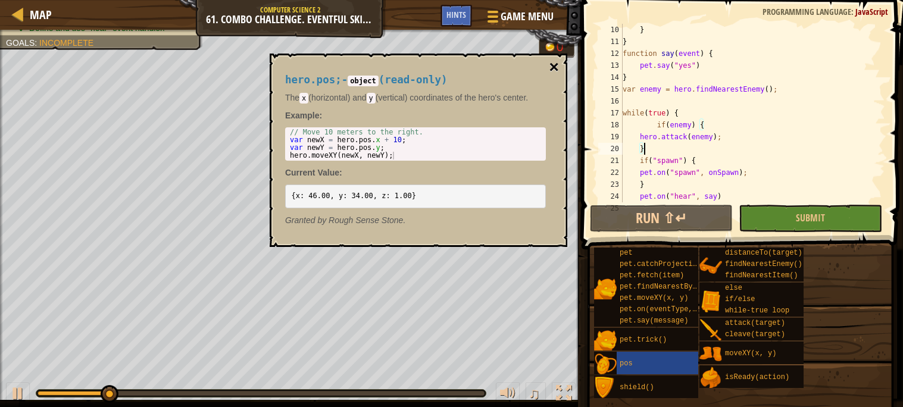
click at [551, 64] on button "×" at bounding box center [555, 67] width 10 height 17
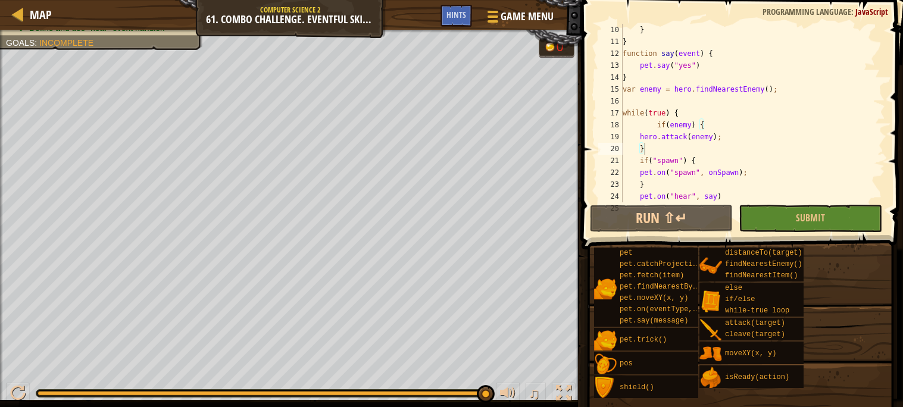
scroll to position [154, 0]
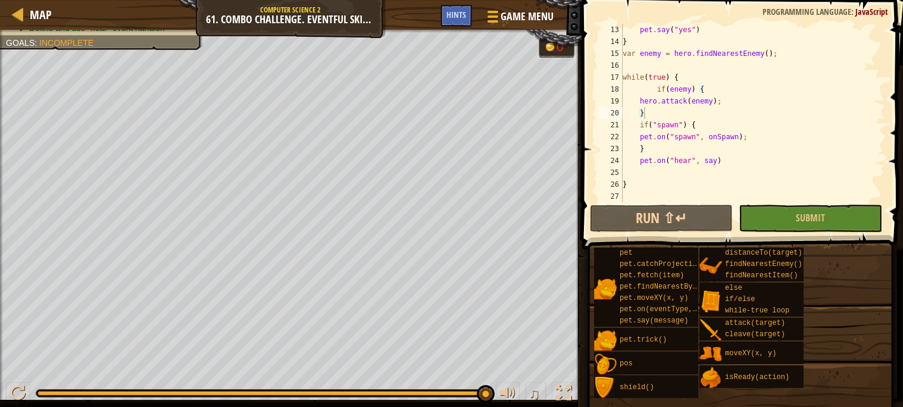
click at [701, 167] on div "pet . say ( "yes" ) } var enemy = hero . findNearestEnemy ( ) ; while ( true ) …" at bounding box center [752, 125] width 265 height 202
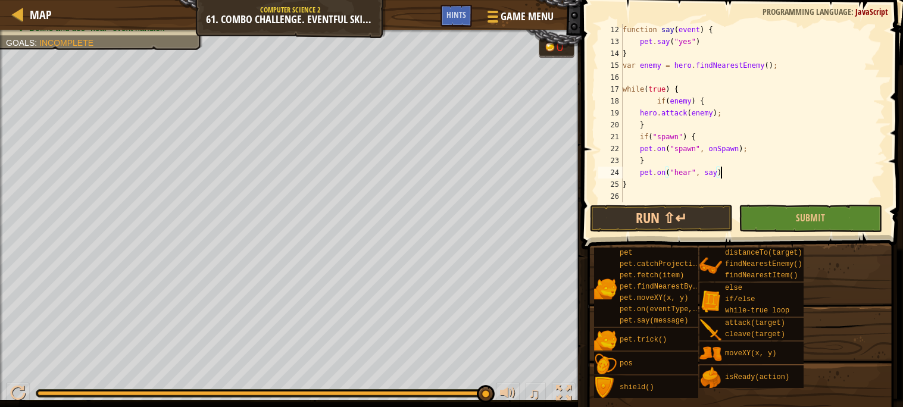
scroll to position [142, 0]
click at [696, 89] on div "function say ( event ) { pet . say ( "yes" ) } var enemy = hero . findNearestEn…" at bounding box center [752, 125] width 265 height 202
click at [688, 69] on div "function say ( event ) { pet . say ( "yes" ) } var enemy = hero . findNearestEn…" at bounding box center [752, 125] width 265 height 202
type textarea "var enemy = hero.findNearestEnemy();"
click at [673, 73] on div "function say ( event ) { pet . say ( "yes" ) } var enemy = hero . findNearestEn…" at bounding box center [752, 125] width 265 height 202
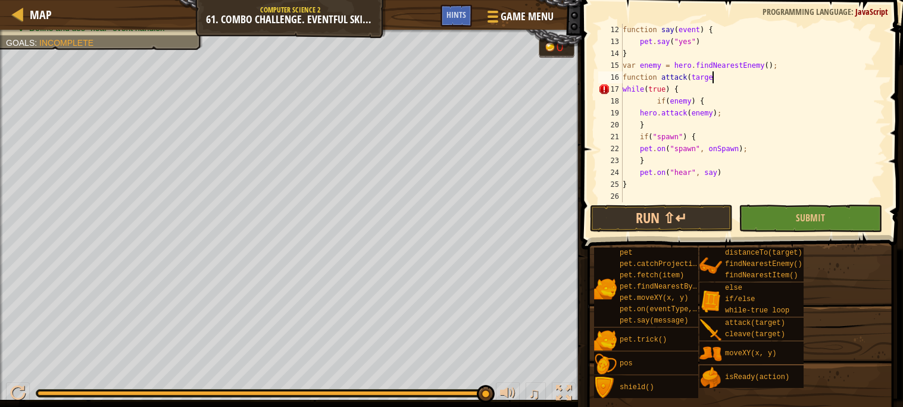
scroll to position [5, 7]
type textarea "function attack(target) {"
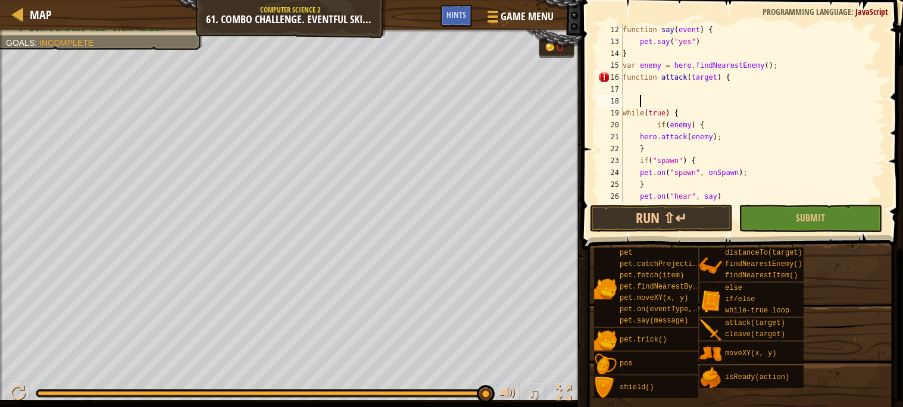
type textarea "}"
click at [686, 92] on div "function say ( event ) { pet . say ( "yes" ) } var enemy = hero . findNearestEn…" at bounding box center [752, 125] width 265 height 202
type textarea "if(enemy) {"
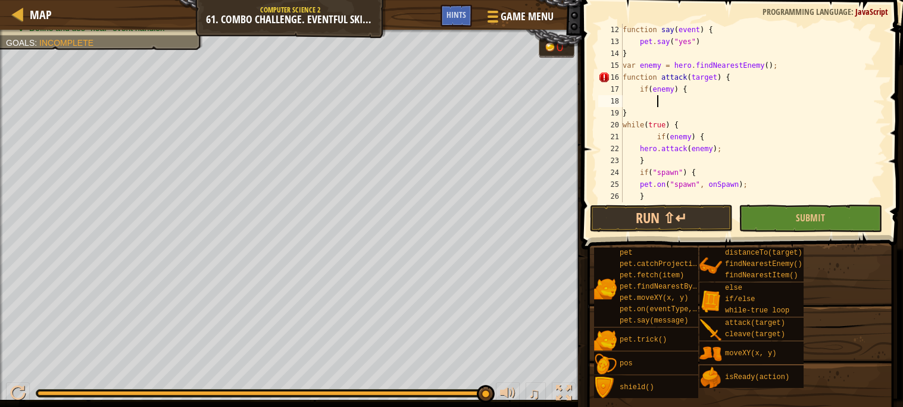
scroll to position [5, 2]
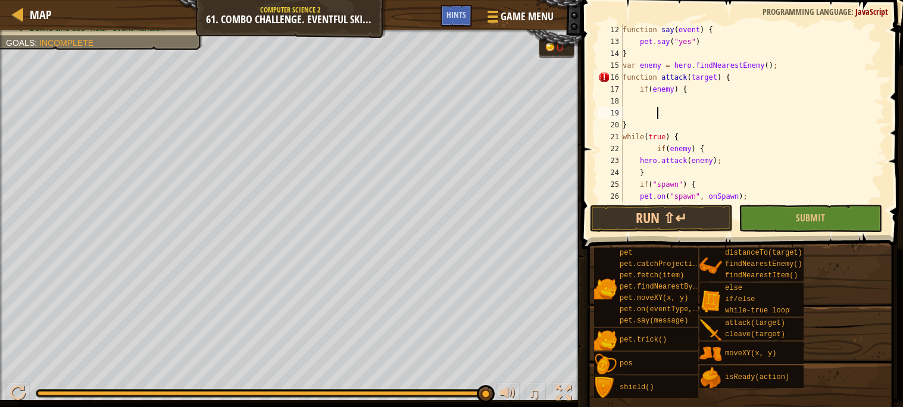
type textarea "}"
click at [690, 100] on div "function say ( event ) { pet . say ( "yes" ) } var enemy = hero . findNearestEn…" at bounding box center [752, 125] width 265 height 202
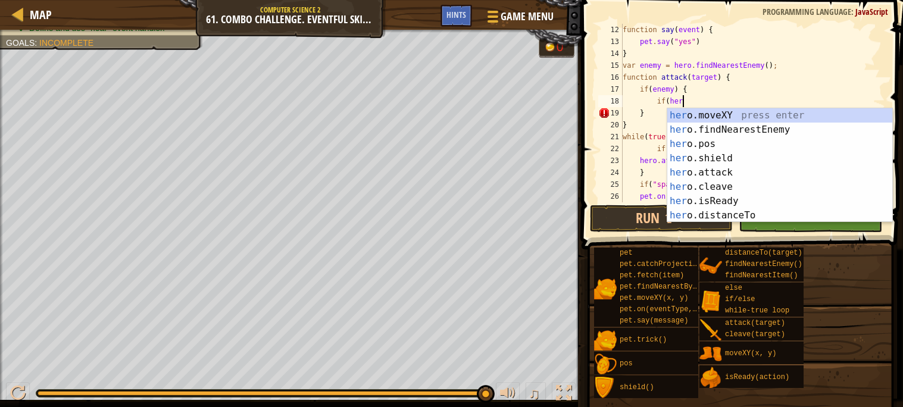
scroll to position [5, 4]
click at [718, 202] on div "hero .moveXY press enter hero .findNearestEnemy press enter hero .pos press ent…" at bounding box center [779, 179] width 225 height 143
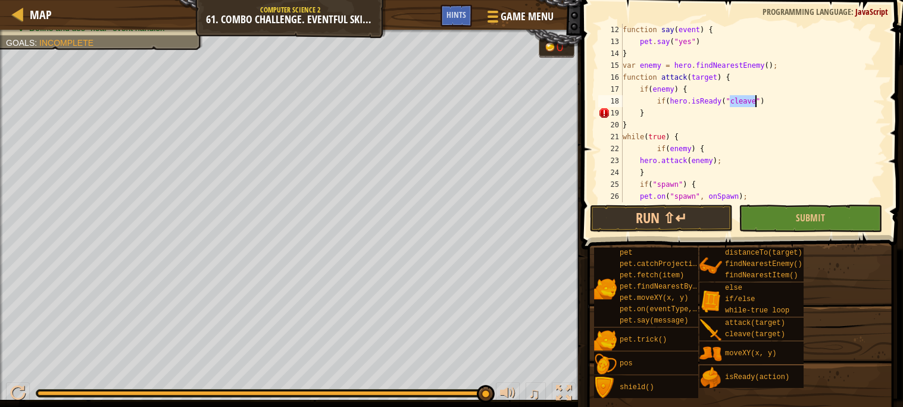
click at [763, 100] on div "function say ( event ) { pet . say ( "yes" ) } var enemy = hero . findNearestEn…" at bounding box center [752, 125] width 265 height 202
type textarea "if(hero.isReady("cleave"))"
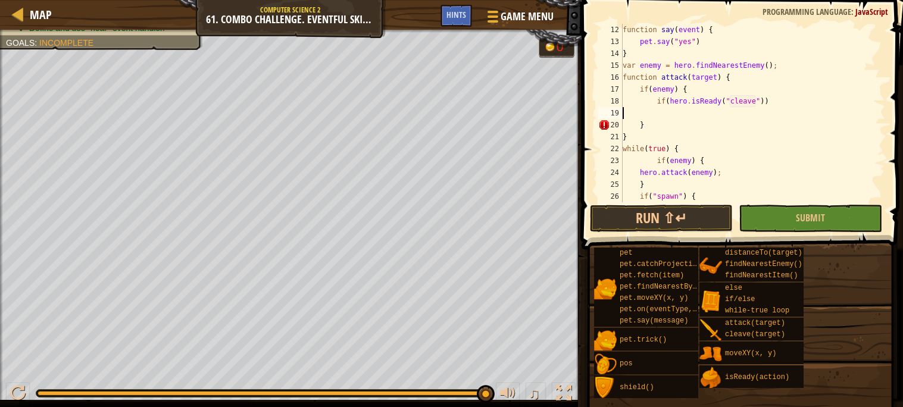
scroll to position [5, 0]
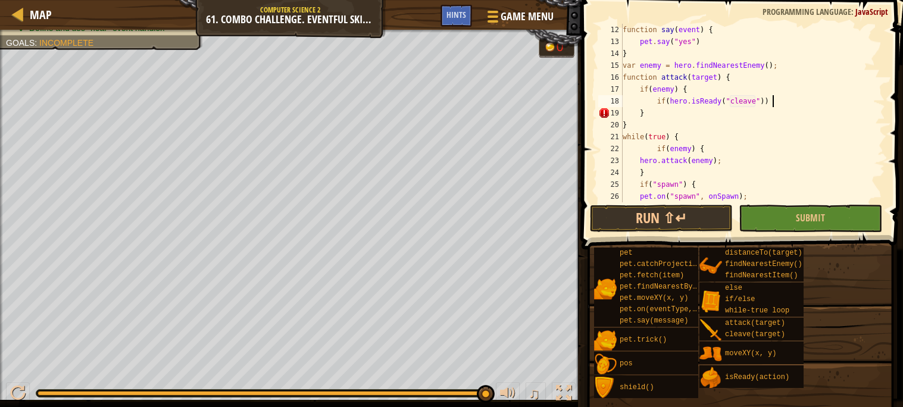
type textarea "if(hero.isReady("cleave")) {"
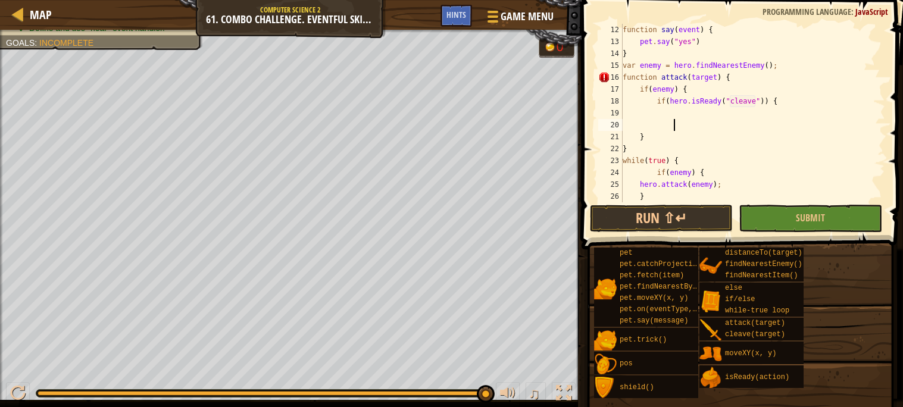
type textarea "}"
click at [734, 116] on div "function say ( event ) { pet . say ( "yes" ) } var enemy = hero . findNearestEn…" at bounding box center [752, 125] width 265 height 202
click at [710, 132] on div "function say ( event ) { pet . say ( "yes" ) } var enemy = hero . findNearestEn…" at bounding box center [752, 125] width 265 height 202
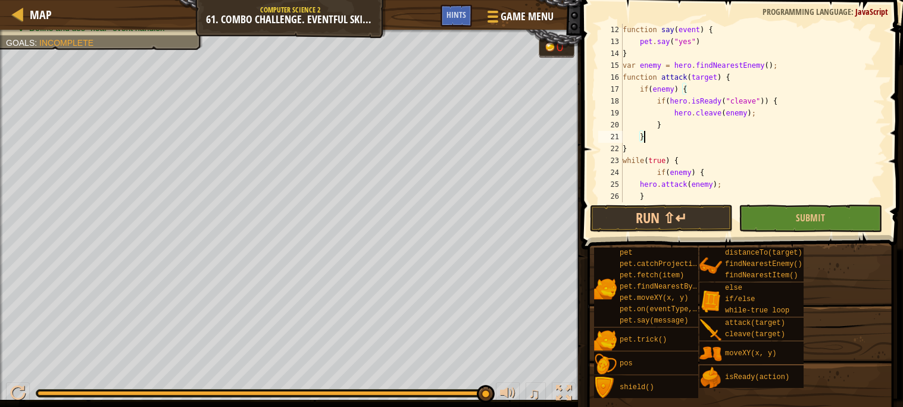
click at [769, 111] on div "function say ( event ) { pet . say ( "yes" ) } var enemy = hero . findNearestEn…" at bounding box center [752, 125] width 265 height 202
click at [770, 120] on div "function say ( event ) { pet . say ( "yes" ) } var enemy = hero . findNearestEn…" at bounding box center [752, 125] width 265 height 202
type textarea "}"
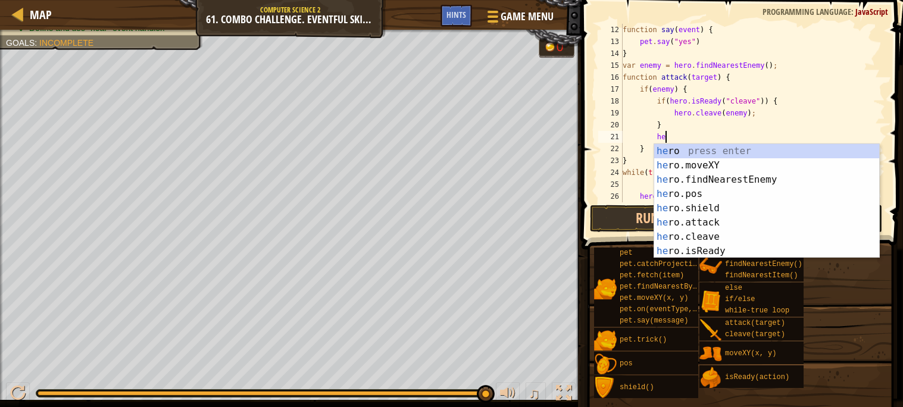
scroll to position [5, 3]
click at [782, 220] on div "hero press enter hero .moveXY press enter hero .findNearestEnemy press enter he…" at bounding box center [766, 215] width 225 height 143
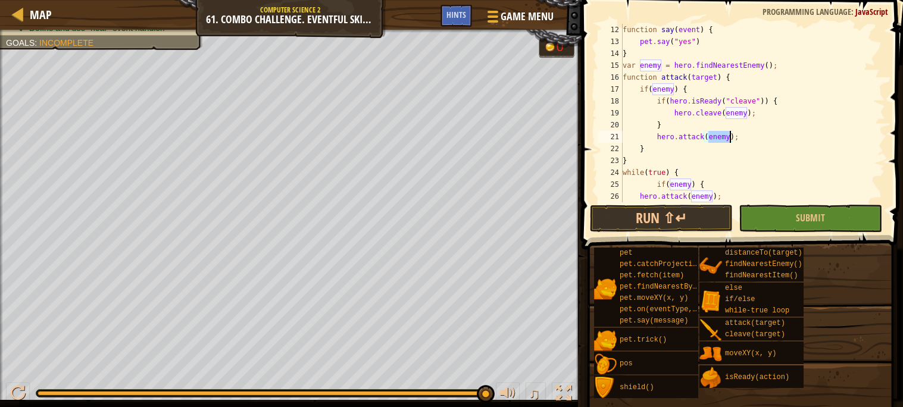
click at [723, 144] on div "function say ( event ) { pet . say ( "yes" ) } var enemy = hero . findNearestEn…" at bounding box center [752, 125] width 265 height 202
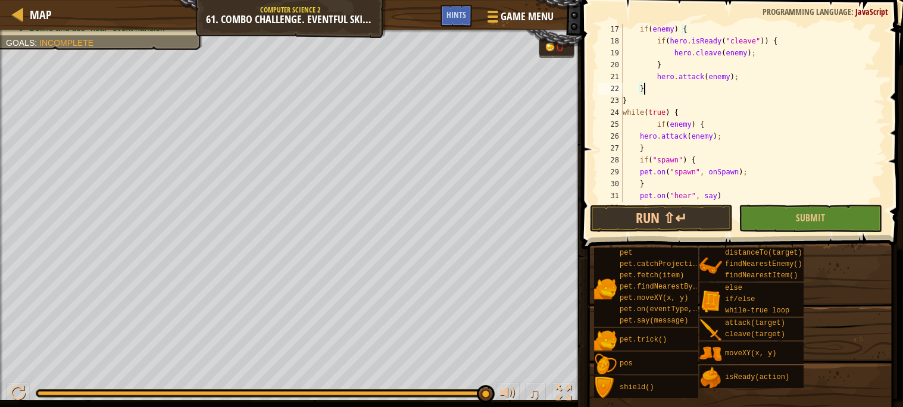
scroll to position [226, 0]
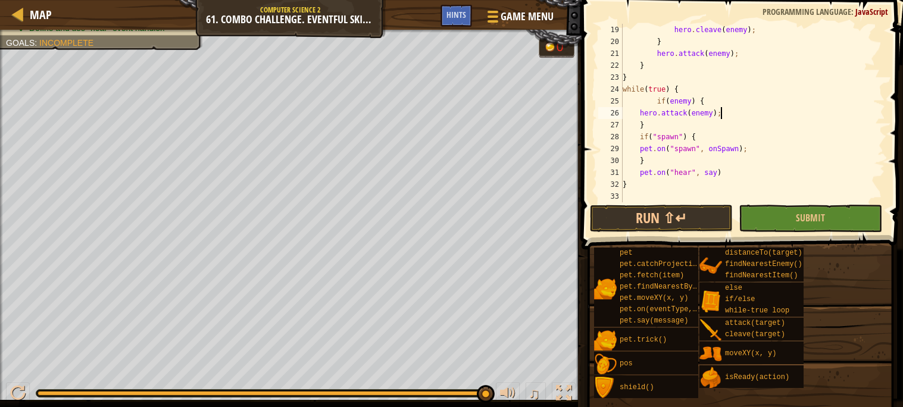
click at [724, 118] on div "hero . cleave ( enemy ) ; } hero . attack ( enemy ) ; } } while ( true ) { if (…" at bounding box center [752, 125] width 265 height 202
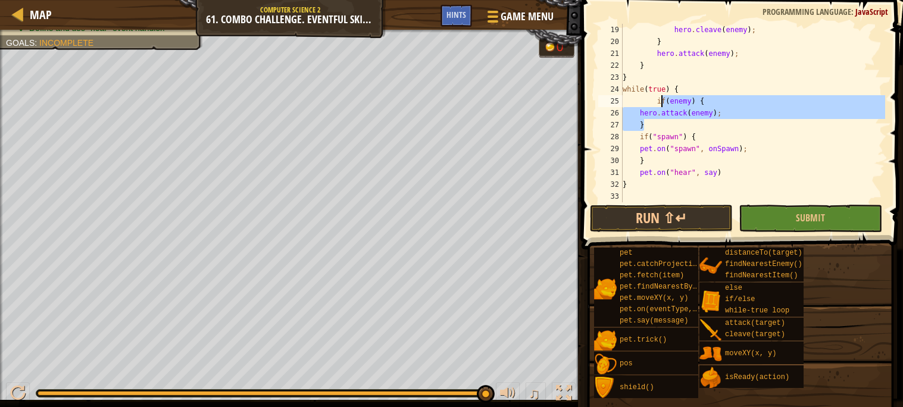
drag, startPoint x: 723, startPoint y: 123, endPoint x: 660, endPoint y: 101, distance: 67.6
click at [660, 101] on div "hero . cleave ( enemy ) ; } hero . attack ( enemy ) ; } } while ( true ) { if (…" at bounding box center [752, 125] width 265 height 202
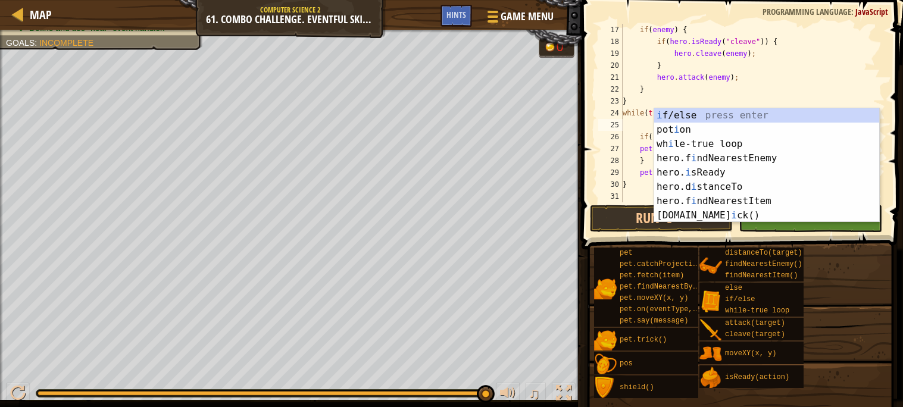
click at [631, 84] on div "if ( enemy ) { if ( hero . isReady ( "cleave" )) { hero . cleave ( enemy ) ; } …" at bounding box center [752, 125] width 265 height 202
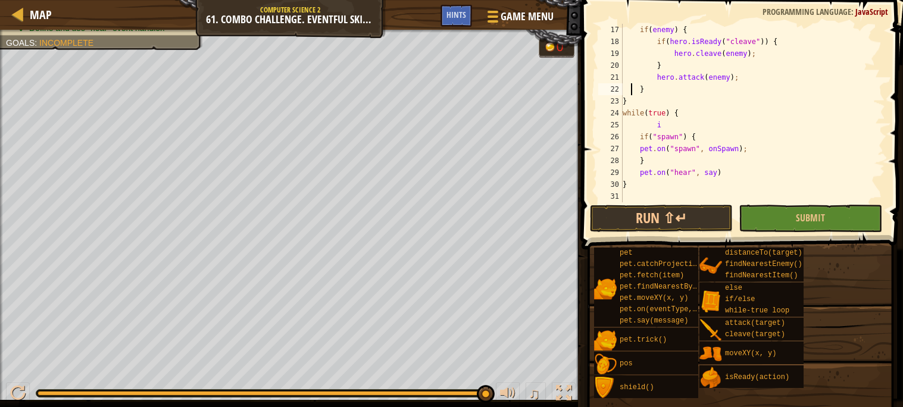
click at [666, 123] on div "if ( enemy ) { if ( hero . isReady ( "cleave" )) { hero . cleave ( enemy ) ; } …" at bounding box center [752, 125] width 265 height 202
type textarea "i"
type textarea "while(true) {"
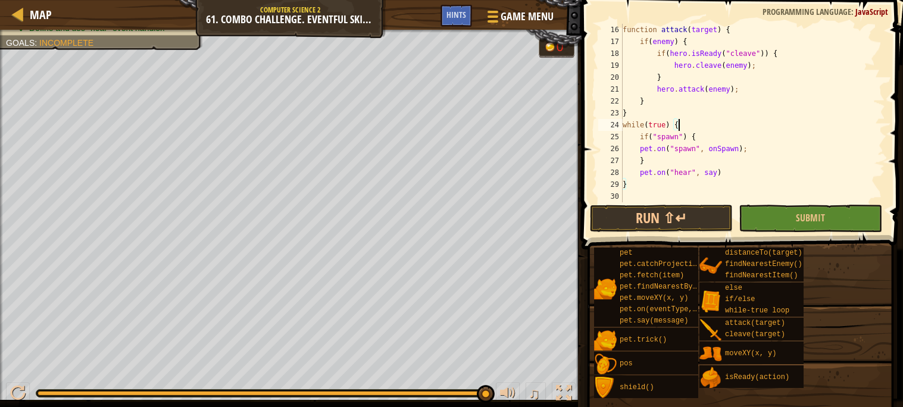
scroll to position [190, 0]
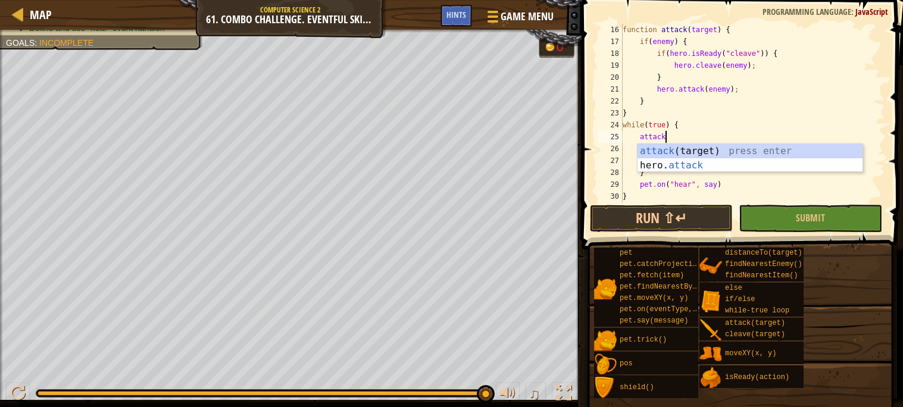
click at [703, 102] on div "function attack ( target ) { if ( enemy ) { if ( hero . isReady ( "cleave" )) {…" at bounding box center [752, 125] width 265 height 202
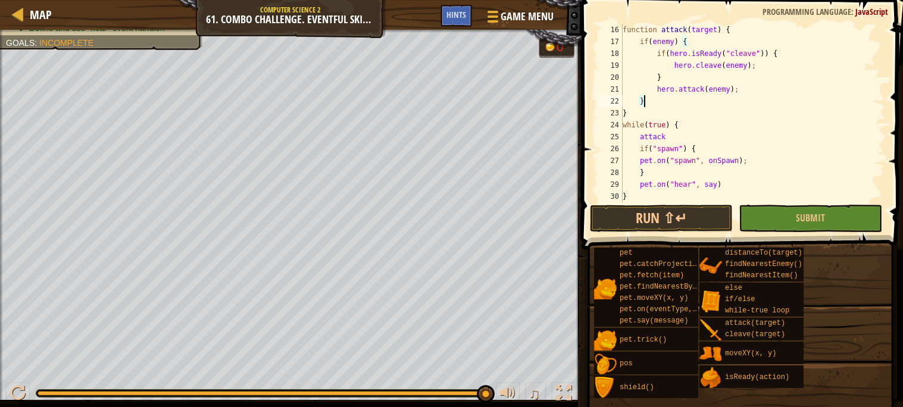
click at [686, 132] on div "function attack ( target ) { if ( enemy ) { if ( hero . isReady ( "cleave" )) {…" at bounding box center [752, 125] width 265 height 202
click at [681, 220] on button "Run ⇧↵" at bounding box center [661, 218] width 143 height 27
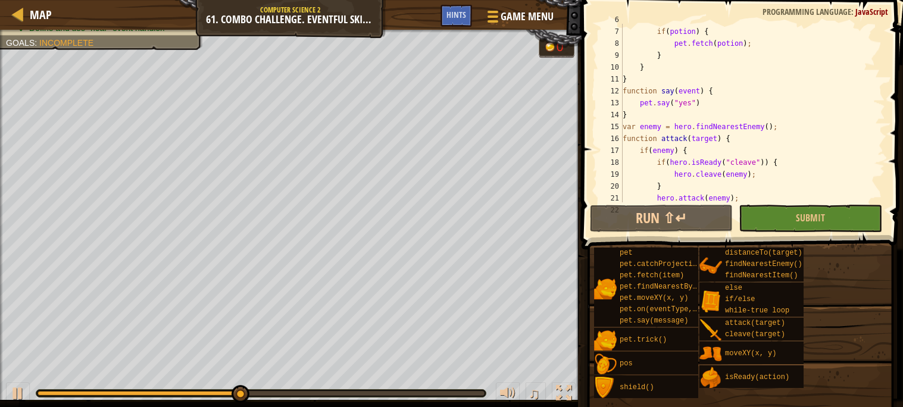
scroll to position [79, 0]
click at [683, 141] on div "var potion = hero . findNearestItem ( ) ; if ( potion ) { pet . fetch ( potion …" at bounding box center [752, 117] width 265 height 202
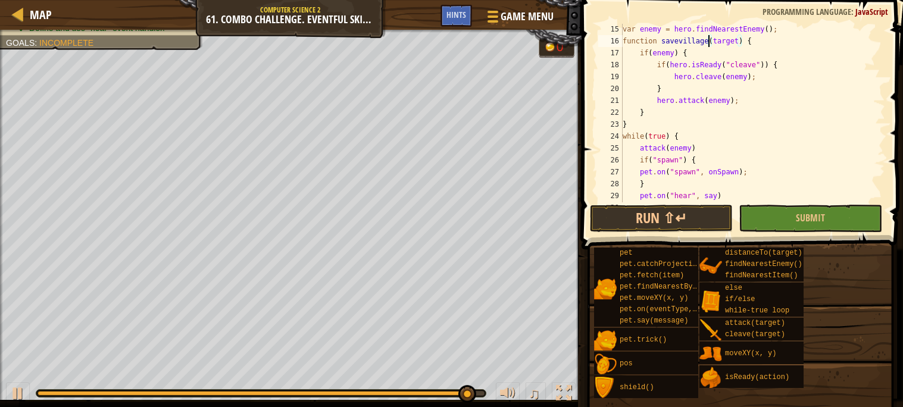
scroll to position [202, 0]
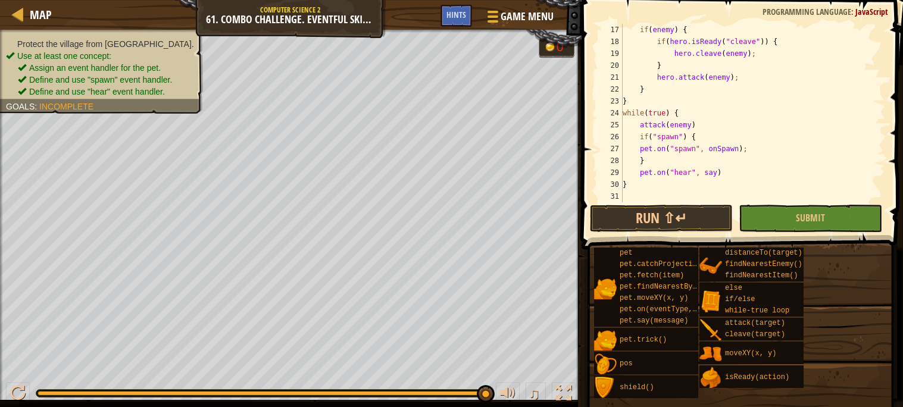
click at [654, 123] on div "if ( enemy ) { if ( hero . isReady ( "cleave" )) { hero . cleave ( enemy ) ; } …" at bounding box center [752, 125] width 265 height 202
type textarea "savevillage(enemy)"
click at [660, 195] on div "if ( enemy ) { if ( hero . isReady ( "cleave" )) { hero . cleave ( enemy ) ; } …" at bounding box center [752, 125] width 265 height 202
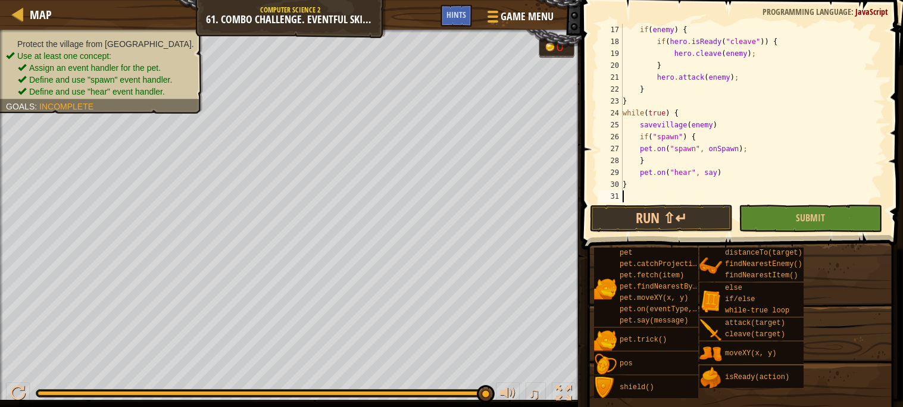
scroll to position [5, 0]
click at [657, 209] on button "Run ⇧↵" at bounding box center [661, 218] width 143 height 27
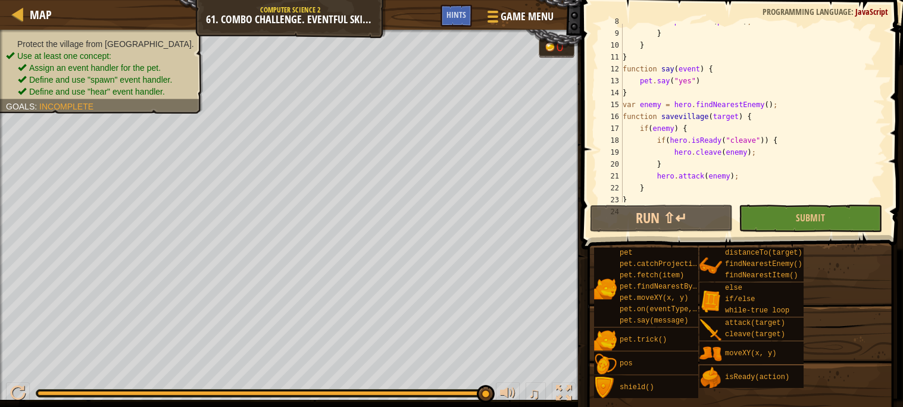
scroll to position [102, 0]
drag, startPoint x: 741, startPoint y: 179, endPoint x: 658, endPoint y: 179, distance: 82.8
click at [658, 179] on div "pet . fetch ( potion ) ; } } } function say ( event ) { pet . say ( "yes" ) } v…" at bounding box center [752, 117] width 265 height 202
click at [695, 163] on div "pet . fetch ( potion ) ; } } } function say ( event ) { pet . say ( "yes" ) } v…" at bounding box center [752, 117] width 265 height 202
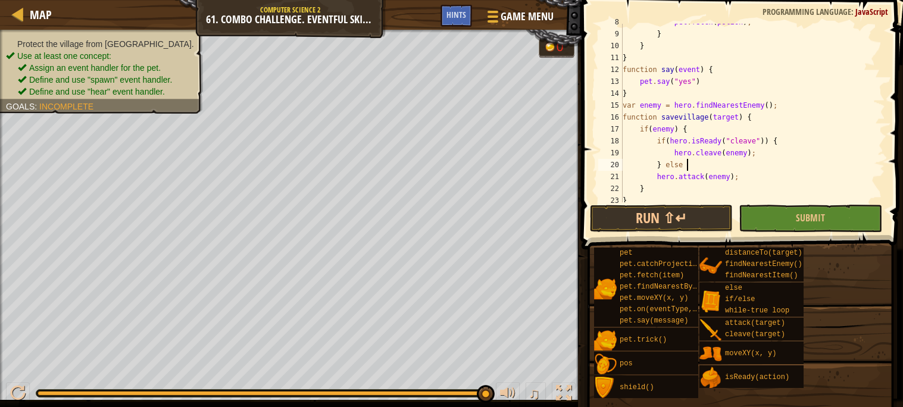
scroll to position [5, 4]
click at [763, 179] on div "pet . fetch ( potion ) ; } } } function say ( event ) { pet . say ( "yes" ) } v…" at bounding box center [752, 117] width 265 height 202
type textarea "hero.attack(enemy);"
click at [747, 178] on div "pet . fetch ( potion ) ; } } } function say ( event ) { pet . say ( "yes" ) } v…" at bounding box center [752, 117] width 265 height 202
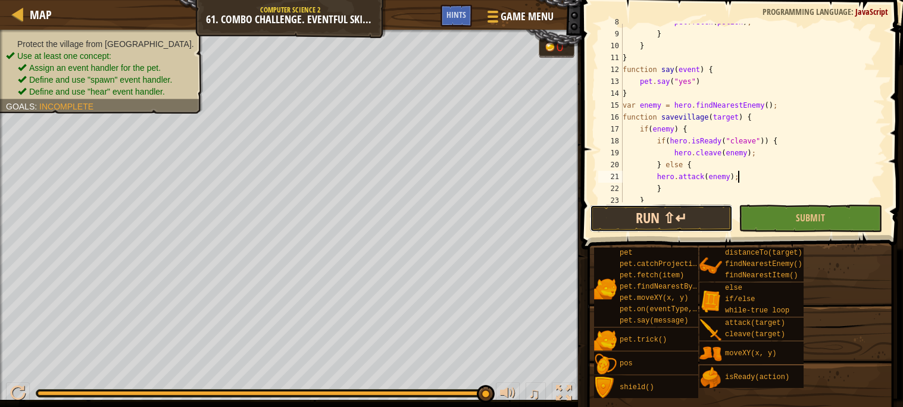
click at [694, 213] on button "Run ⇧↵" at bounding box center [661, 218] width 143 height 27
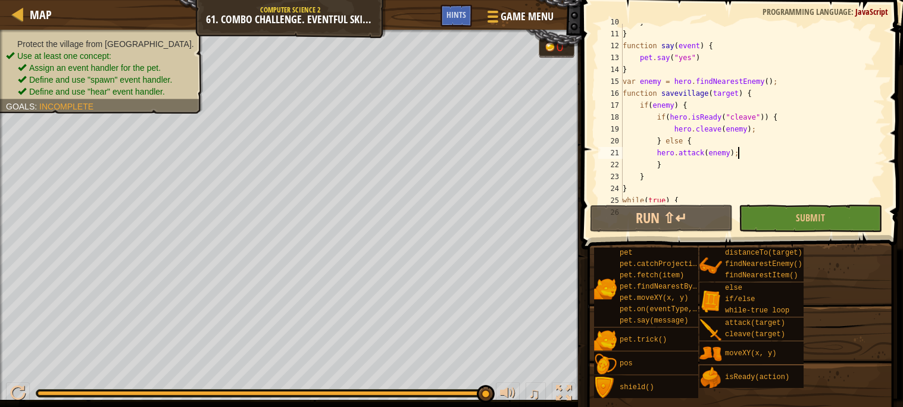
scroll to position [126, 0]
click at [725, 96] on div "} } function say ( event ) { pet . say ( "yes" ) } var enemy = hero . findNeare…" at bounding box center [752, 118] width 265 height 202
click at [726, 93] on div "} } function say ( event ) { pet . say ( "yes" ) } var enemy = hero . findNeare…" at bounding box center [752, 118] width 265 height 202
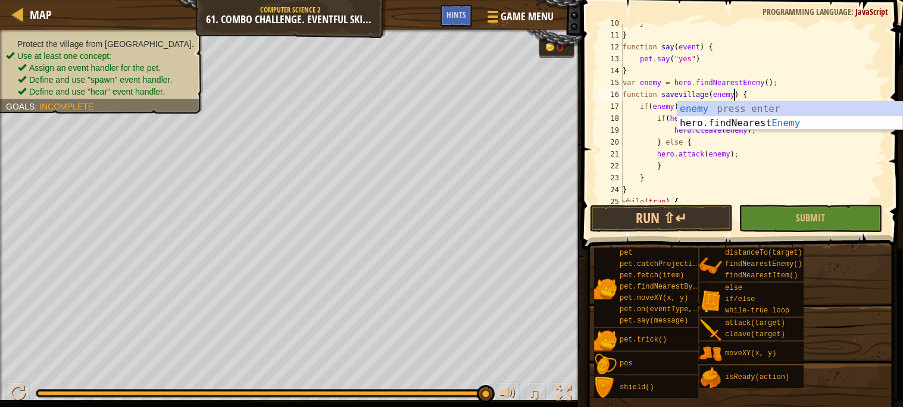
scroll to position [5, 9]
click at [803, 89] on div "} } function say ( event ) { pet . say ( "yes" ) } var enemy = hero . findNeare…" at bounding box center [752, 118] width 265 height 202
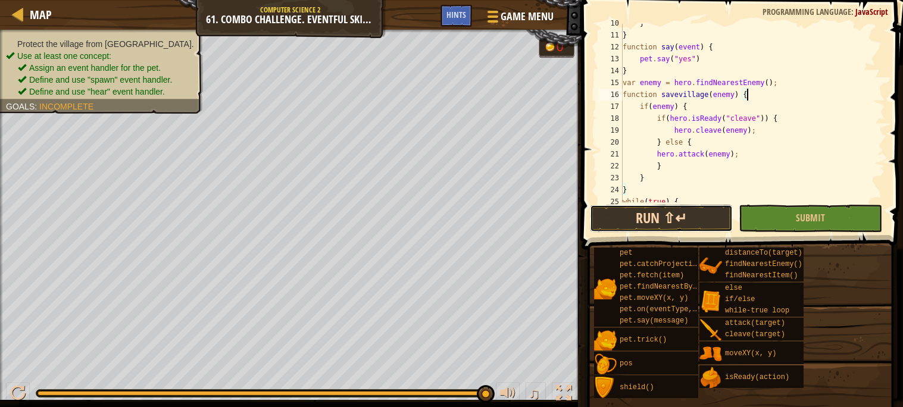
click at [670, 210] on button "Run ⇧↵" at bounding box center [661, 218] width 143 height 27
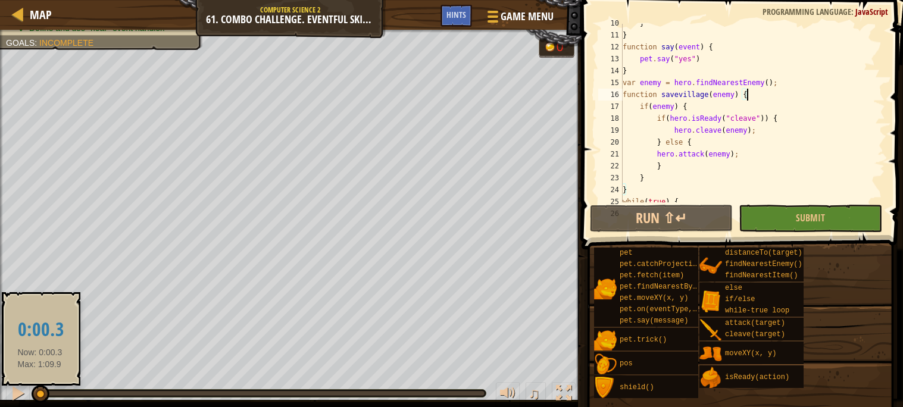
drag, startPoint x: 376, startPoint y: 394, endPoint x: 39, endPoint y: 391, distance: 337.0
click at [39, 391] on div at bounding box center [41, 394] width 18 height 18
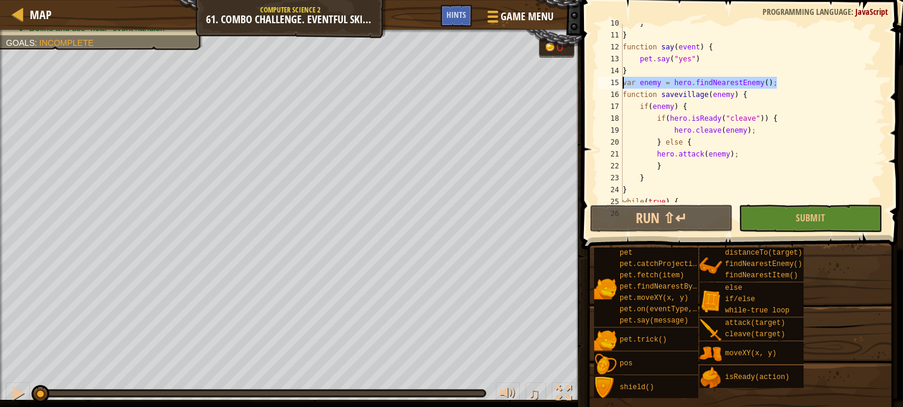
drag, startPoint x: 797, startPoint y: 82, endPoint x: 619, endPoint y: 82, distance: 178.0
click at [619, 82] on div "function savevillage(enemy) { 10 11 12 13 14 15 16 17 18 19 20 21 22 23 24 25 2…" at bounding box center [740, 113] width 289 height 179
type textarea "var enemy = hero.findNearestEnemy();"
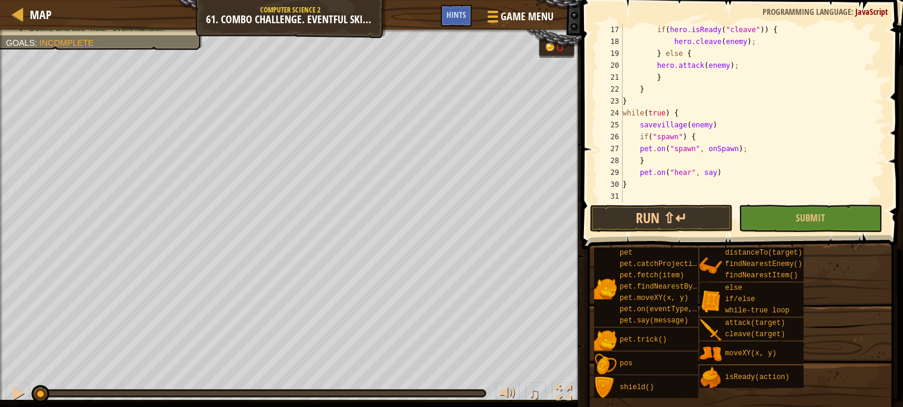
scroll to position [202, 0]
click at [699, 113] on div "if ( hero . isReady ( "cleave" )) { hero . cleave ( enemy ) ; } else { hero . a…" at bounding box center [752, 125] width 265 height 202
type textarea "while(true) {"
paste textarea "var enemy = hero.findNearestEnemy();"
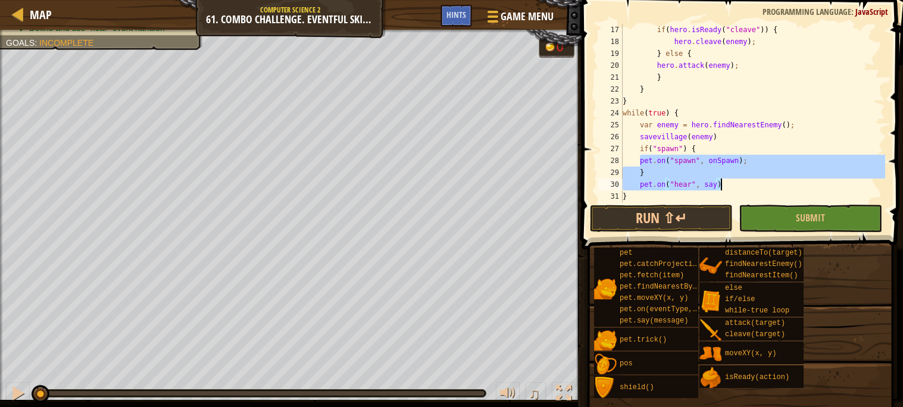
drag, startPoint x: 638, startPoint y: 161, endPoint x: 739, endPoint y: 185, distance: 104.7
click at [739, 185] on div "if ( hero . isReady ( "cleave" )) { hero . cleave ( enemy ) ; } else { hero . a…" at bounding box center [752, 125] width 265 height 202
click at [739, 185] on div "if ( hero . isReady ( "cleave" )) { hero . cleave ( enemy ) ; } else { hero . a…" at bounding box center [752, 113] width 265 height 179
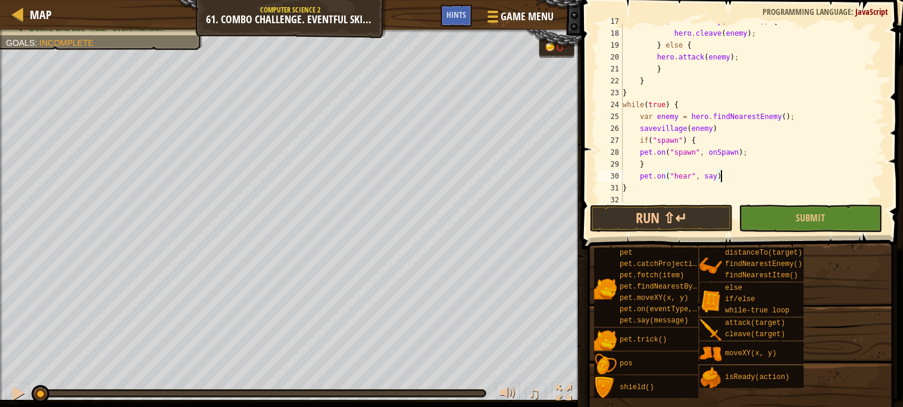
scroll to position [214, 0]
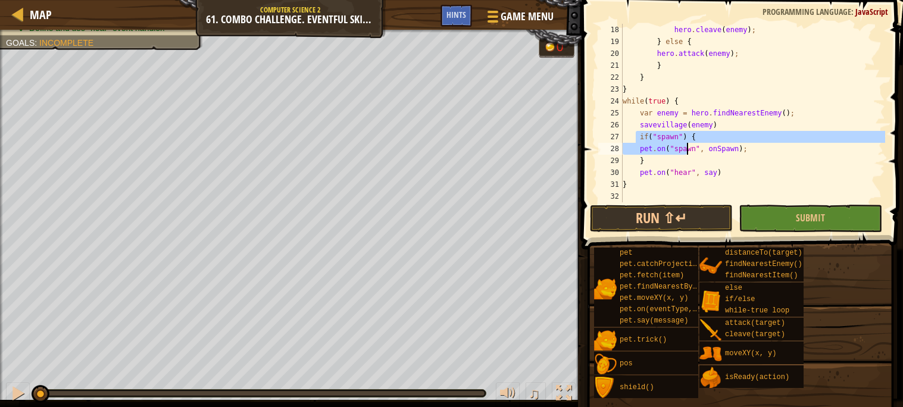
drag, startPoint x: 636, startPoint y: 135, endPoint x: 685, endPoint y: 152, distance: 51.8
click at [685, 152] on div "hero . cleave ( enemy ) ; } else { hero . attack ( enemy ) ; } } } while ( true…" at bounding box center [752, 125] width 265 height 202
click at [642, 146] on div "hero . cleave ( enemy ) ; } else { hero . attack ( enemy ) ; } } } while ( true…" at bounding box center [752, 113] width 265 height 179
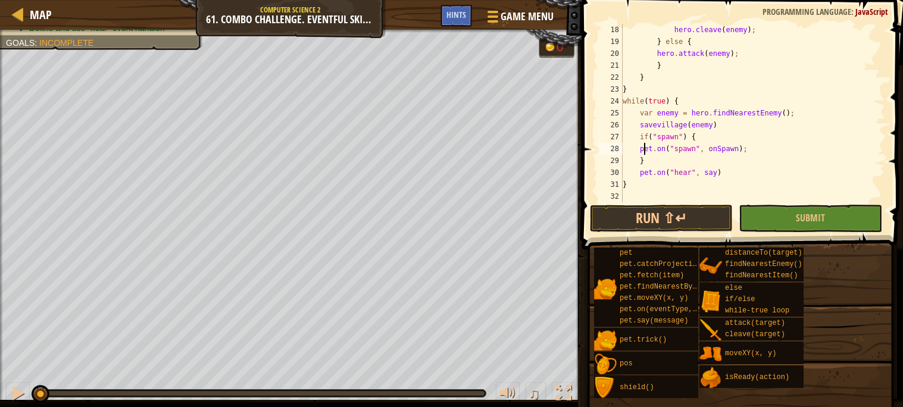
click at [653, 161] on div "hero . cleave ( enemy ) ; } else { hero . attack ( enemy ) ; } } } while ( true…" at bounding box center [752, 125] width 265 height 202
type textarea "}"
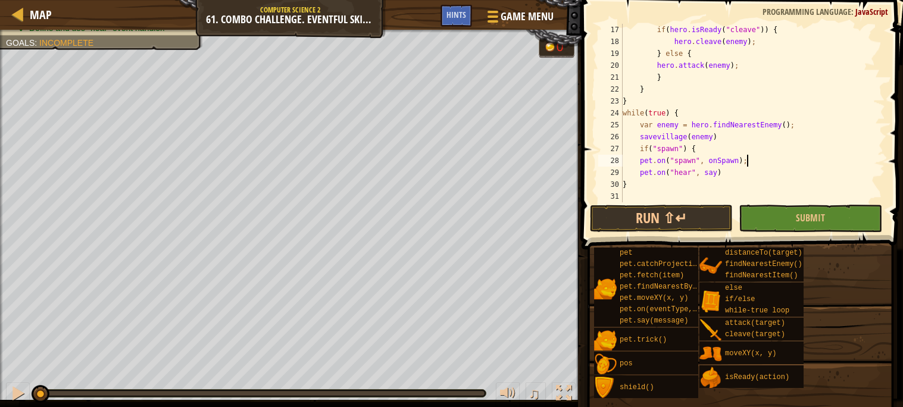
scroll to position [202, 0]
click at [707, 151] on div "if ( hero . isReady ( "cleave" )) { hero . cleave ( enemy ) ; } else { hero . a…" at bounding box center [752, 125] width 265 height 202
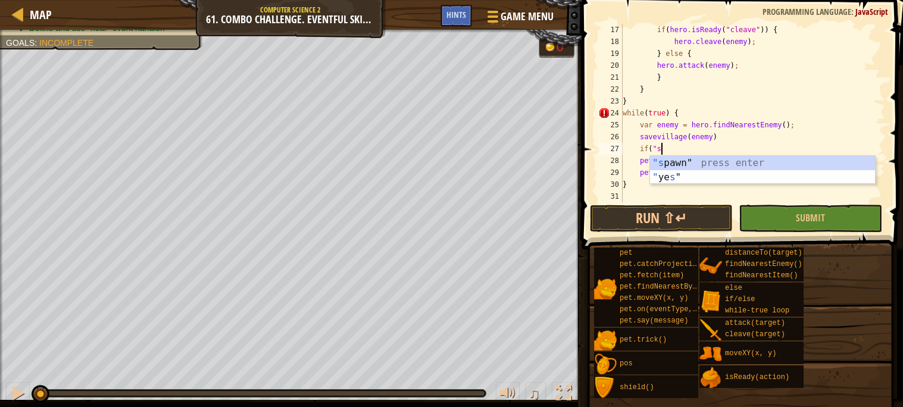
type textarea "i"
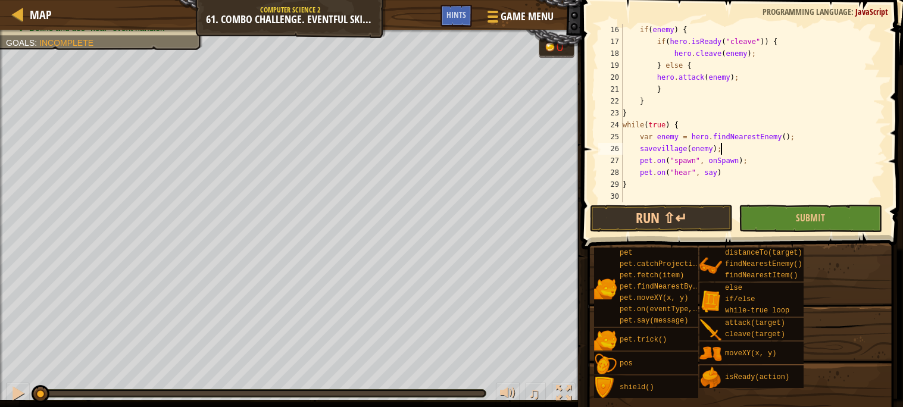
scroll to position [5, 7]
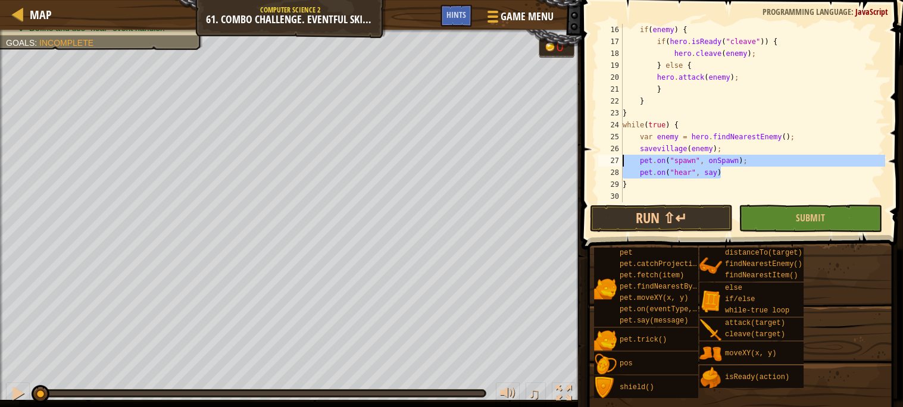
drag, startPoint x: 739, startPoint y: 174, endPoint x: 622, endPoint y: 158, distance: 118.5
click at [622, 158] on div "savevillage(enemy); 16 17 18 19 20 21 22 23 24 25 26 27 28 29 30 if ( enemy ) {…" at bounding box center [740, 113] width 289 height 179
type textarea "pet.on("spawn", onSpawn); pet.on("hear", say)"
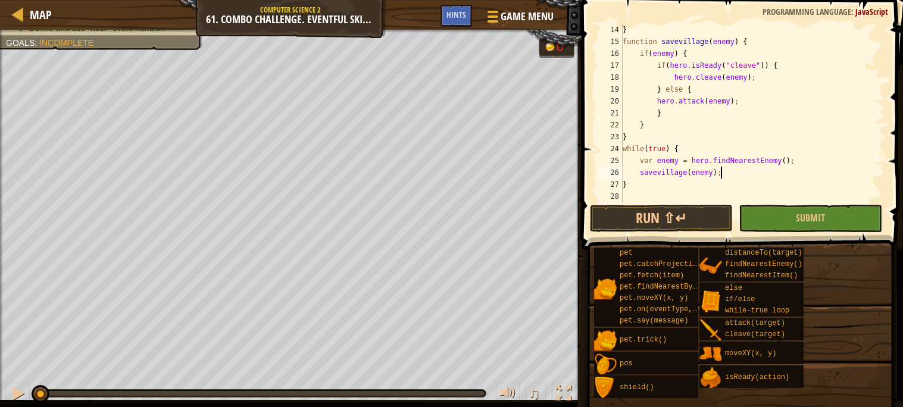
scroll to position [166, 0]
click at [652, 142] on div "} function savevillage ( enemy ) { if ( enemy ) { if ( hero . isReady ( "cleave…" at bounding box center [752, 125] width 265 height 202
type textarea "}"
paste textarea "pet.on("hear", say)"
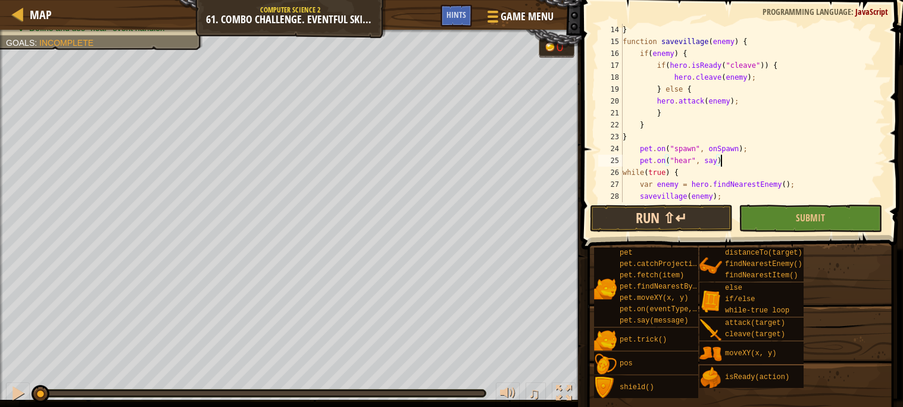
type textarea "pet.on("hear", say)"
click at [626, 208] on button "Run ⇧↵" at bounding box center [661, 218] width 143 height 27
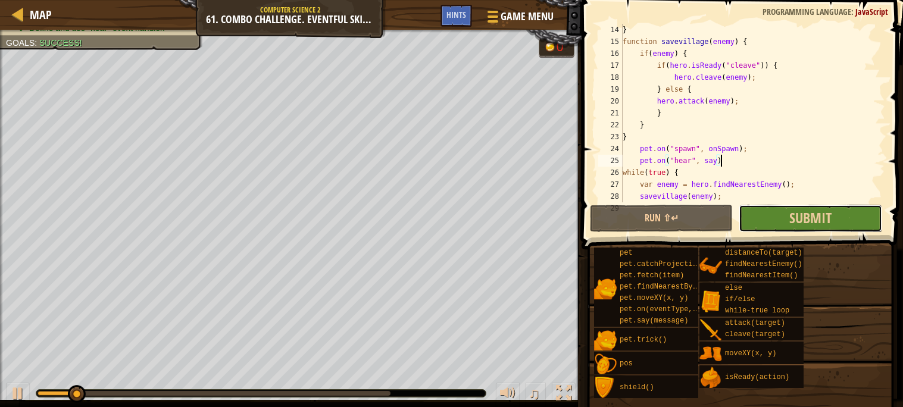
click at [780, 229] on button "Submit" at bounding box center [810, 218] width 143 height 27
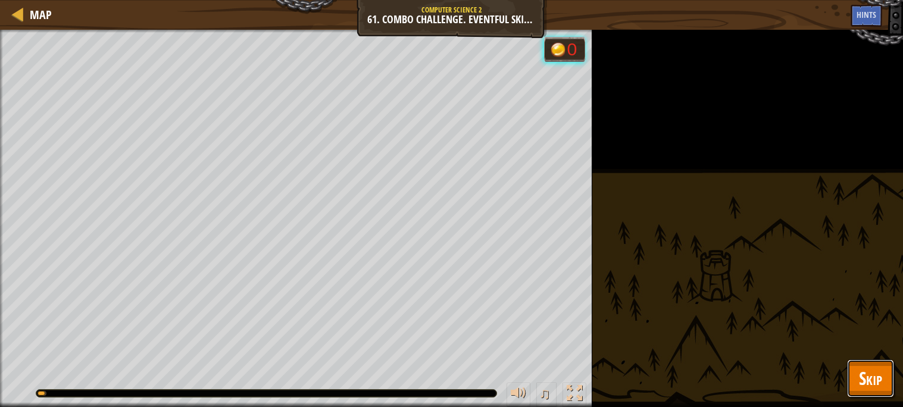
click at [885, 397] on button "Skip" at bounding box center [870, 379] width 47 height 38
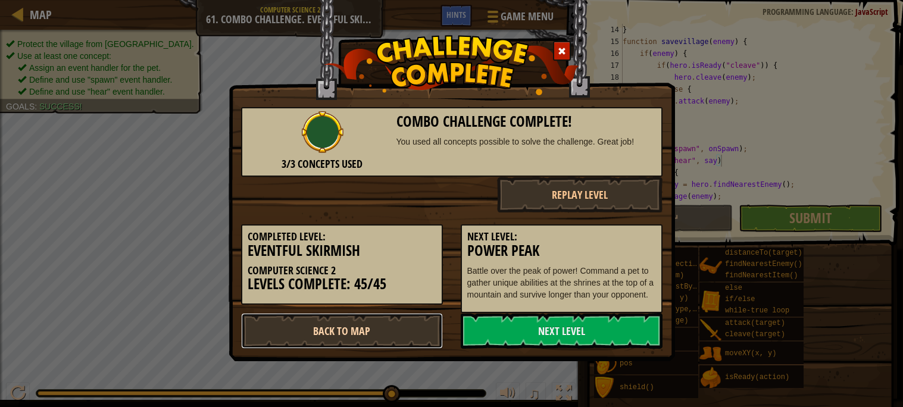
click at [406, 316] on link "Back to Map" at bounding box center [342, 331] width 202 height 36
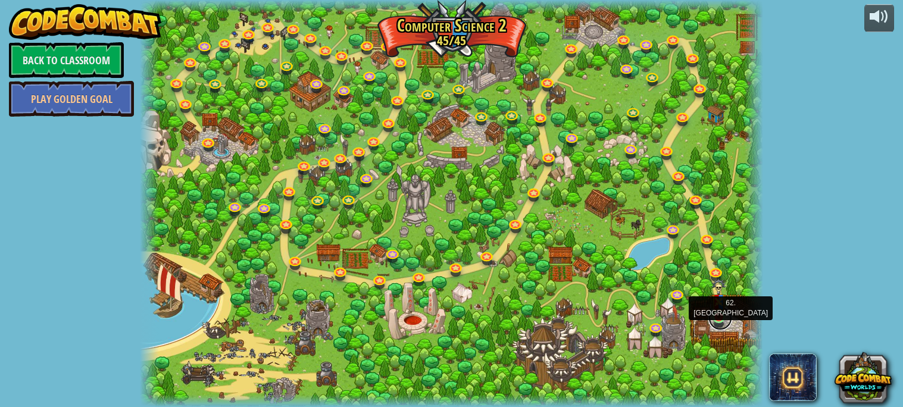
click at [716, 323] on link at bounding box center [720, 319] width 24 height 24
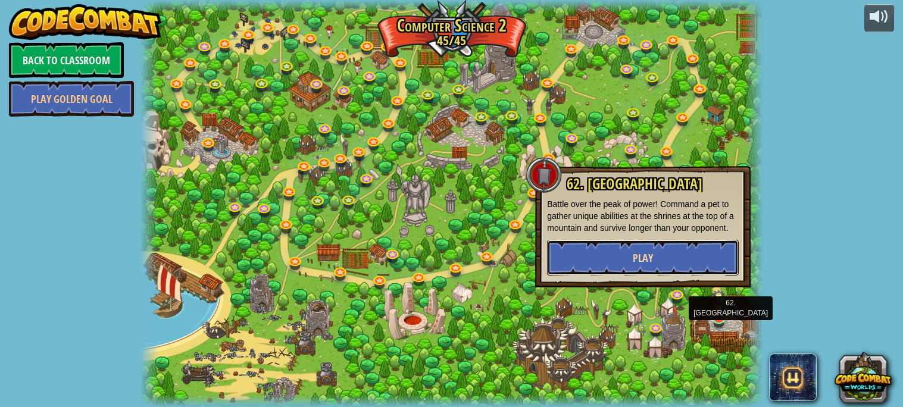
click at [616, 261] on button "Play" at bounding box center [643, 258] width 192 height 36
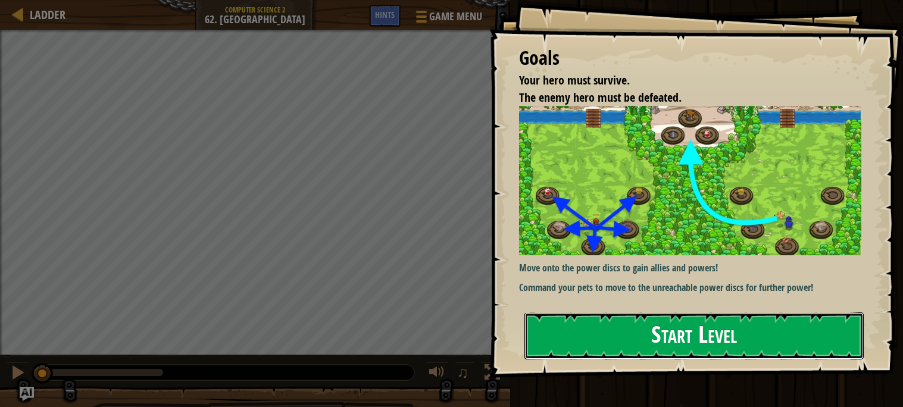
click at [630, 336] on button "Start Level" at bounding box center [694, 336] width 339 height 47
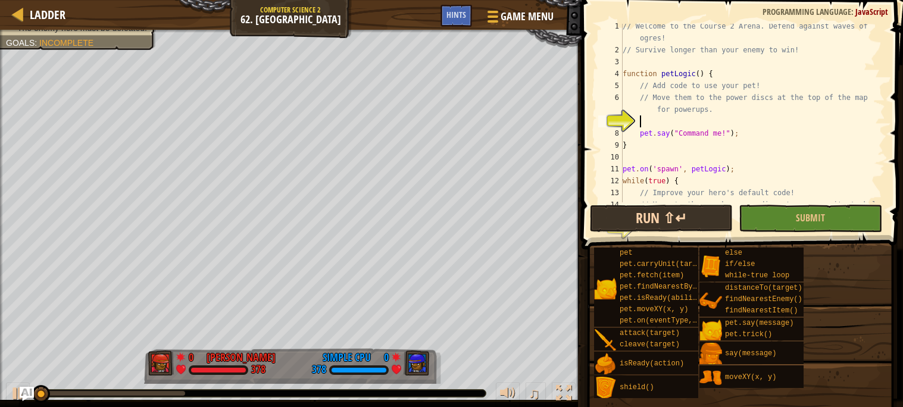
scroll to position [5, 0]
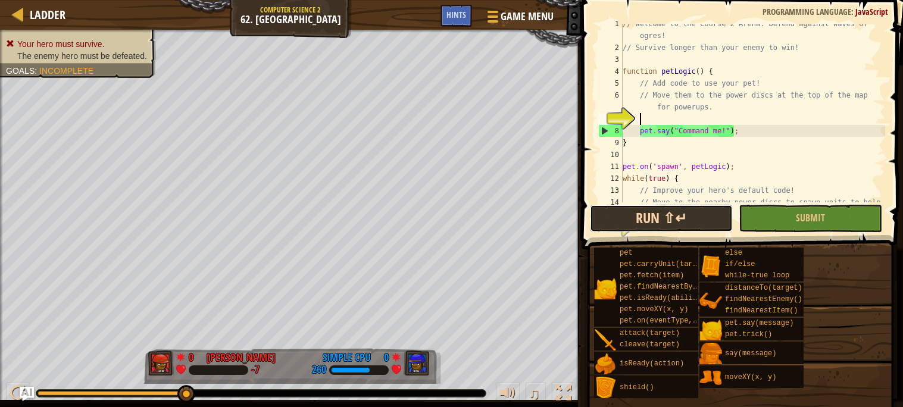
click at [619, 212] on button "Run ⇧↵" at bounding box center [661, 218] width 143 height 27
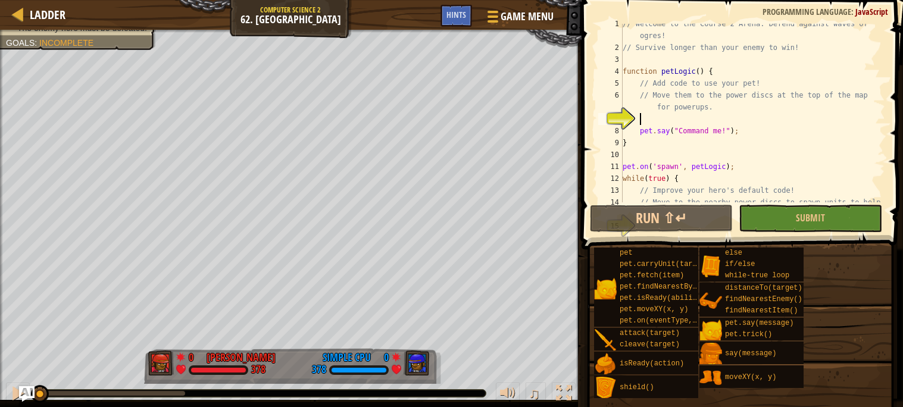
drag, startPoint x: 192, startPoint y: 397, endPoint x: 33, endPoint y: 388, distance: 159.2
click at [33, 388] on div "Ladder Computer Science 2 62. Power Peak Game Menu Done Hints 1 ההההההההההההההה…" at bounding box center [451, 203] width 903 height 407
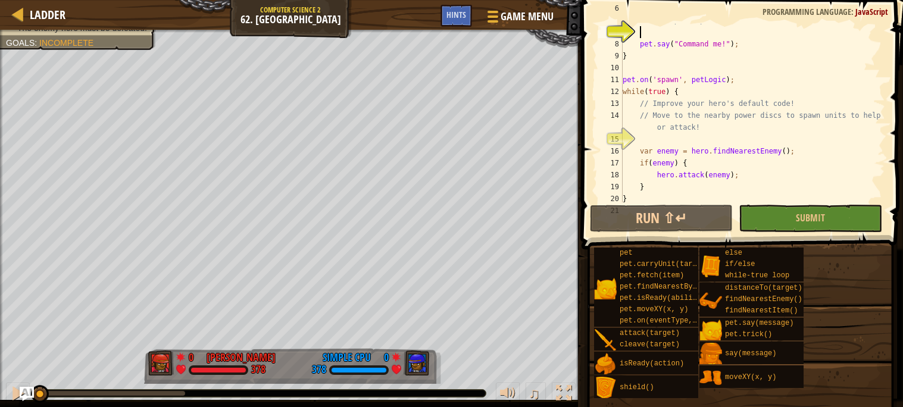
scroll to position [107, 0]
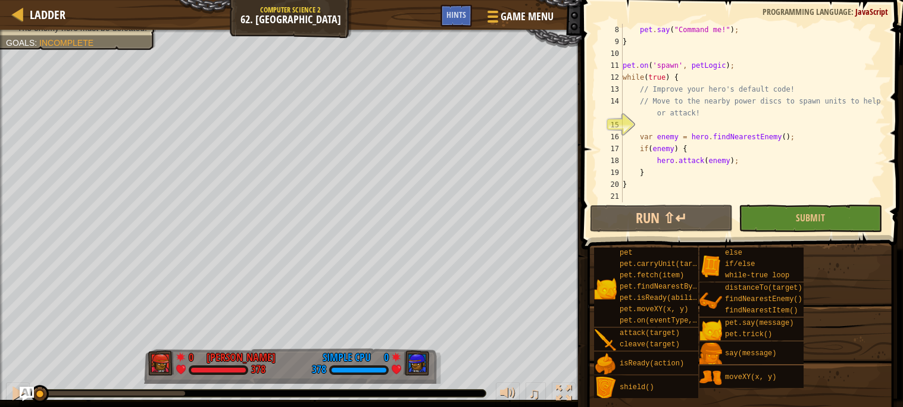
click at [678, 121] on div "pet . say ( "Command me!" ) ; } pet . on ( 'spawn' , petLogic ) ; while ( true …" at bounding box center [752, 125] width 265 height 202
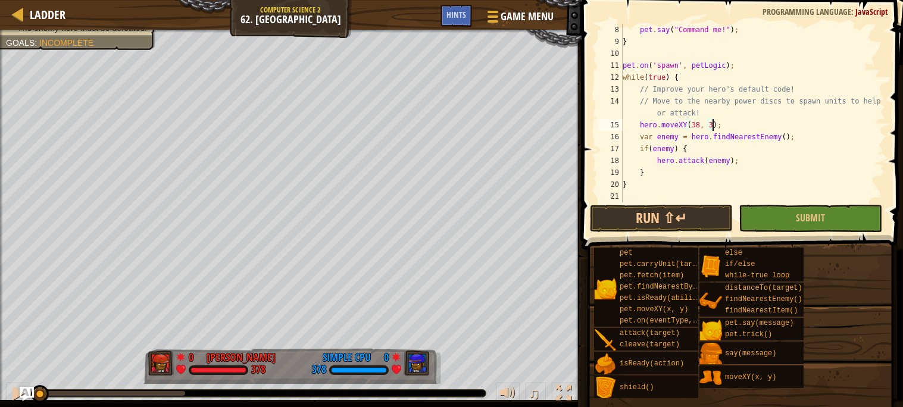
scroll to position [5, 7]
type textarea "hero.moveXY(38, 30);"
click at [653, 210] on button "Run ⇧↵" at bounding box center [661, 218] width 143 height 27
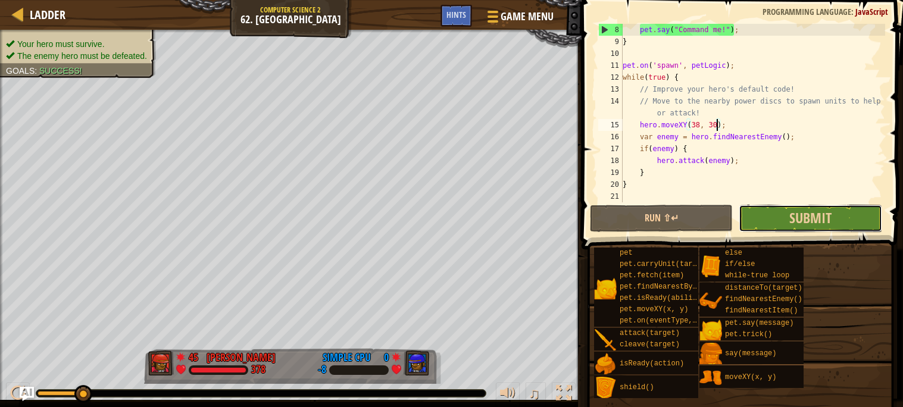
click at [806, 231] on button "Submit" at bounding box center [810, 218] width 143 height 27
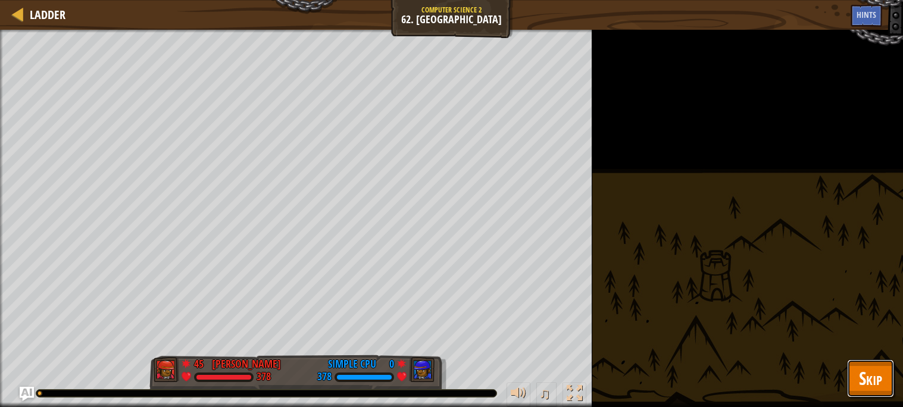
click at [879, 382] on span "Skip" at bounding box center [870, 378] width 23 height 24
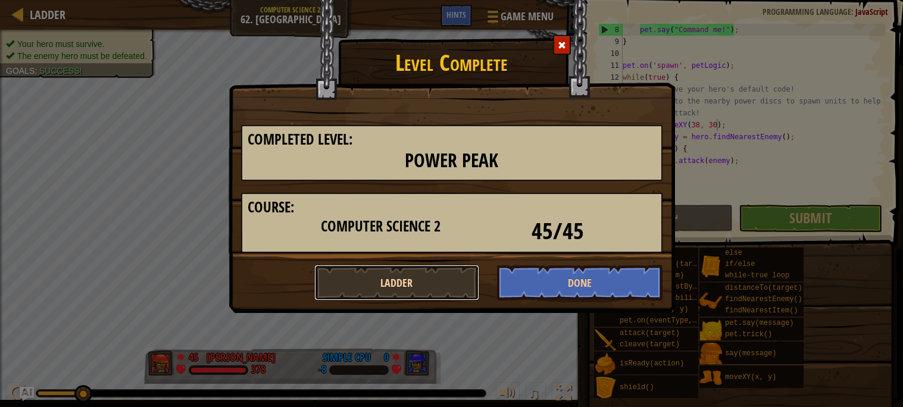
click at [401, 267] on button "Ladder" at bounding box center [397, 283] width 166 height 36
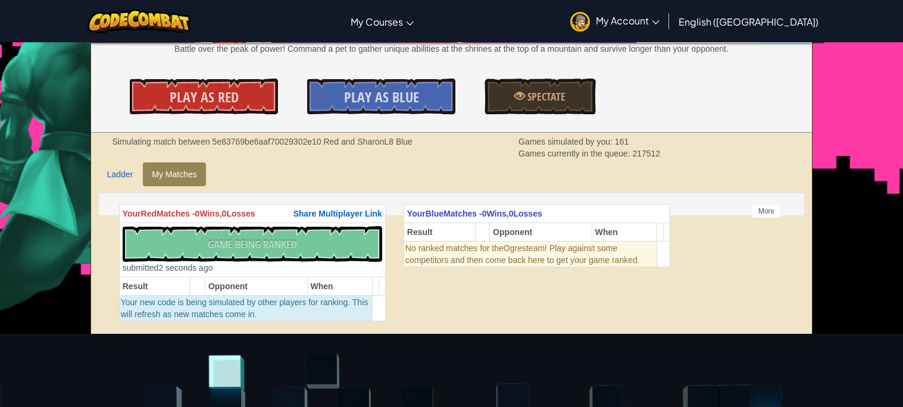
scroll to position [183, 0]
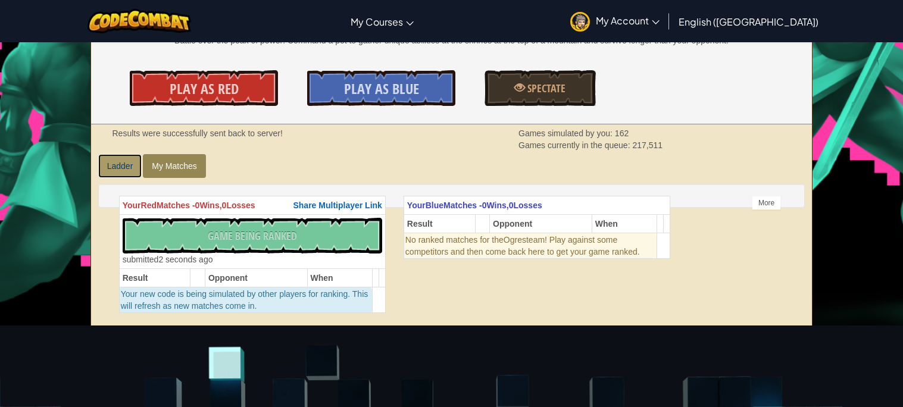
click at [109, 171] on link "Ladder" at bounding box center [120, 166] width 44 height 24
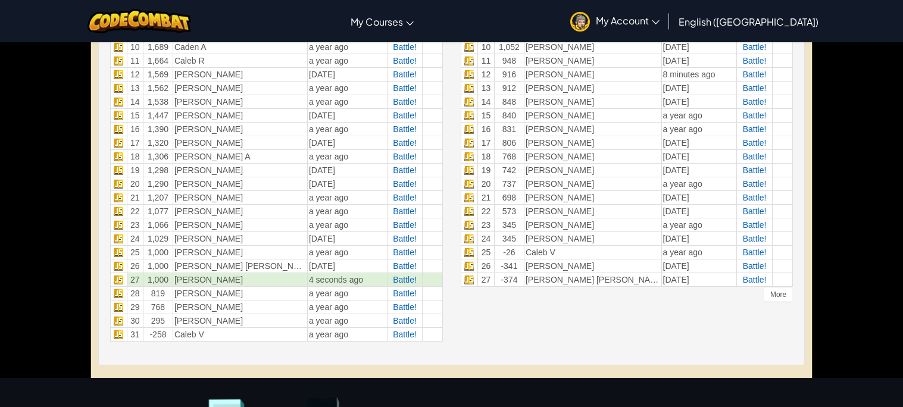
scroll to position [577, 0]
